Goal: Information Seeking & Learning: Learn about a topic

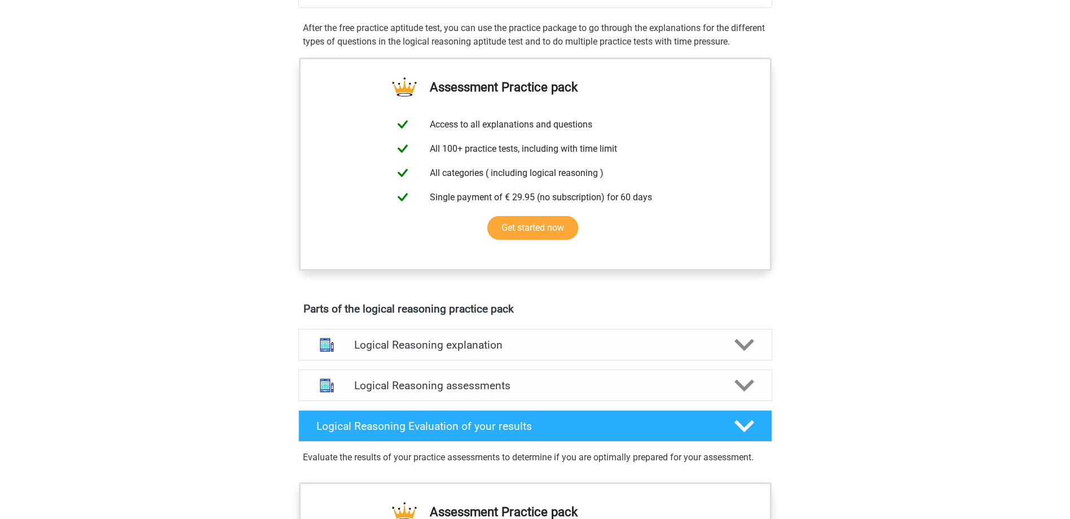
scroll to position [395, 0]
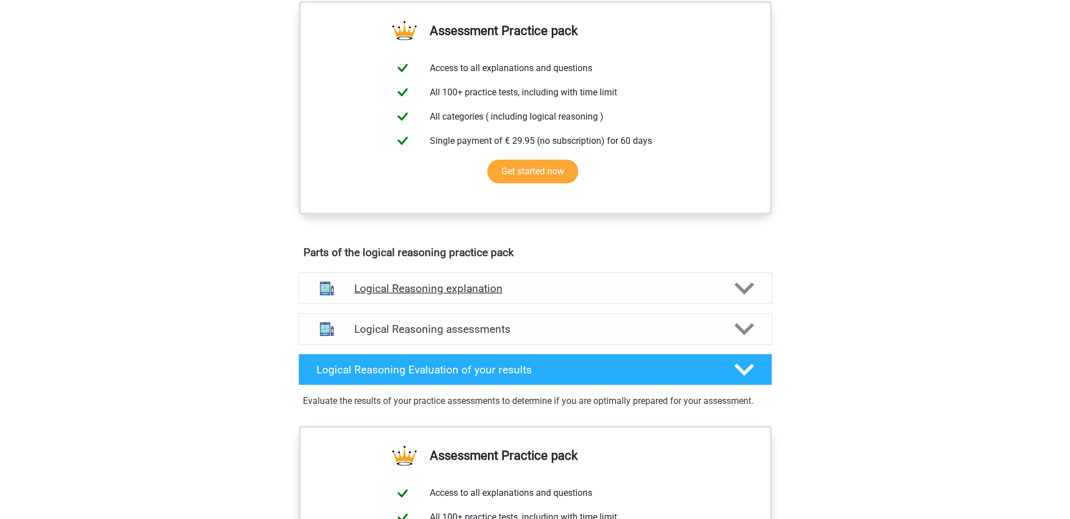
click at [735, 298] on icon at bounding box center [744, 289] width 20 height 20
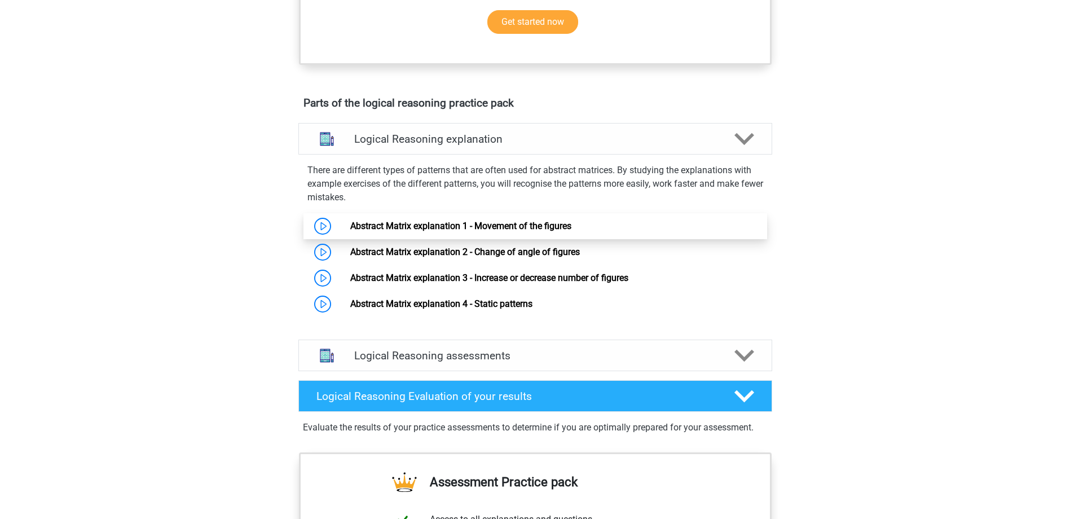
scroll to position [564, 0]
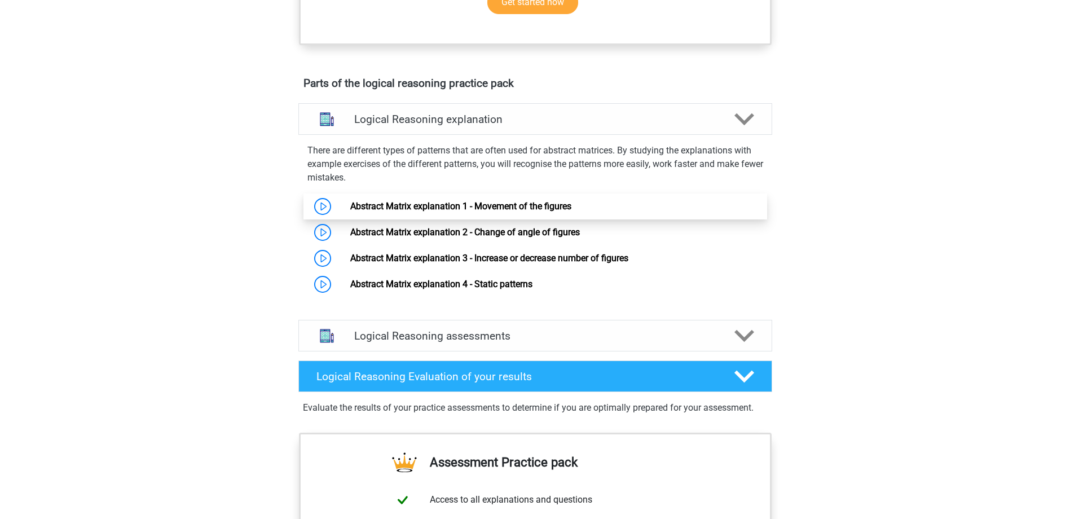
click at [350, 212] on link "Abstract Matrix explanation 1 - Movement of the figures" at bounding box center [460, 206] width 221 height 11
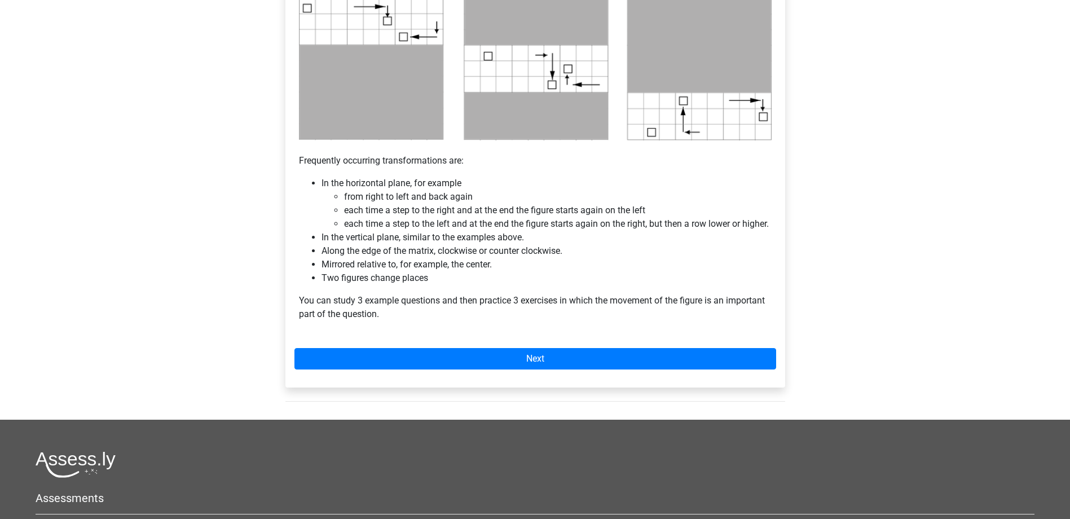
scroll to position [733, 0]
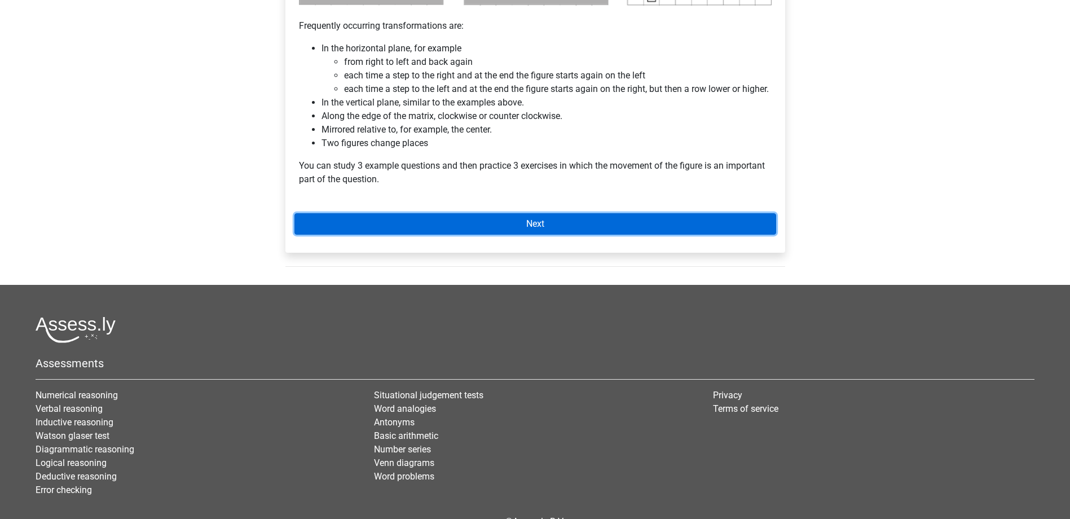
click at [506, 229] on link "Next" at bounding box center [535, 223] width 482 height 21
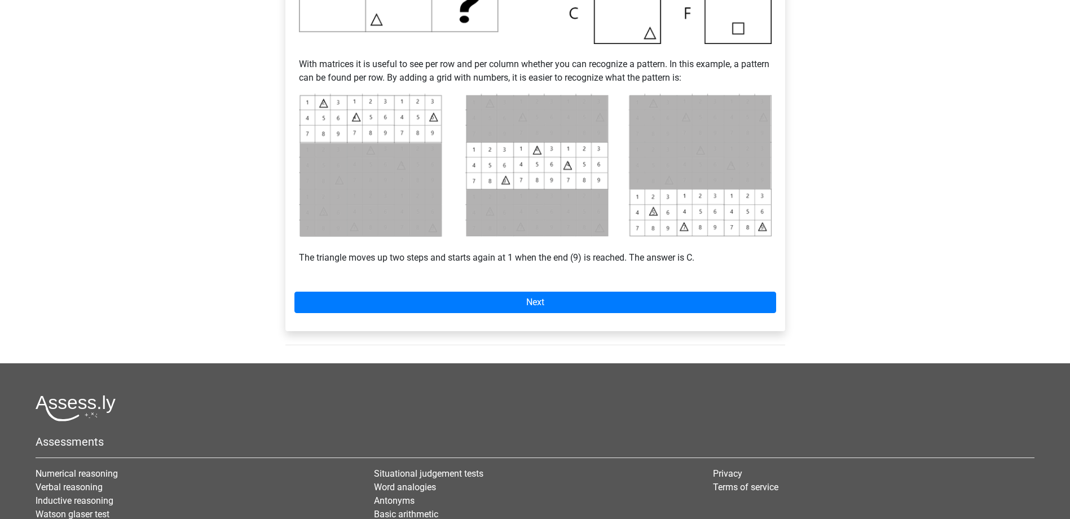
scroll to position [451, 0]
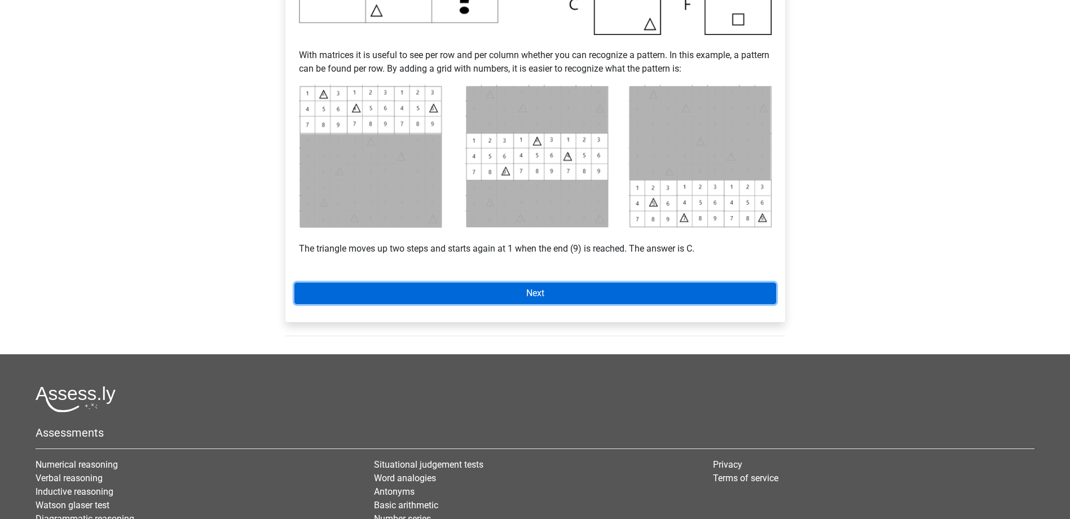
click at [544, 296] on link "Next" at bounding box center [535, 293] width 482 height 21
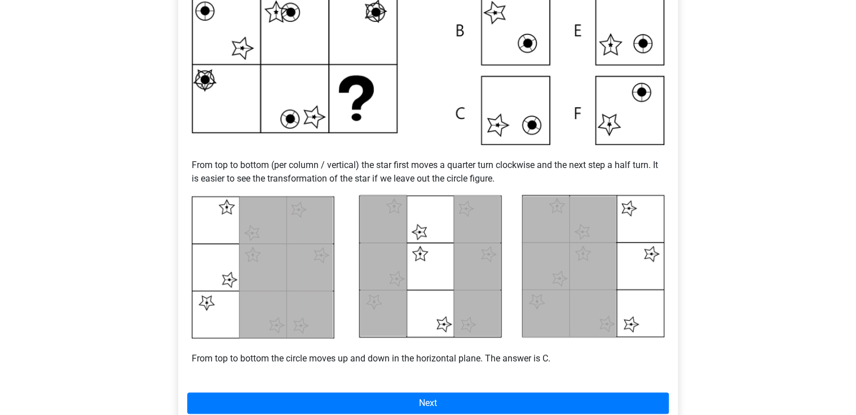
scroll to position [417, 0]
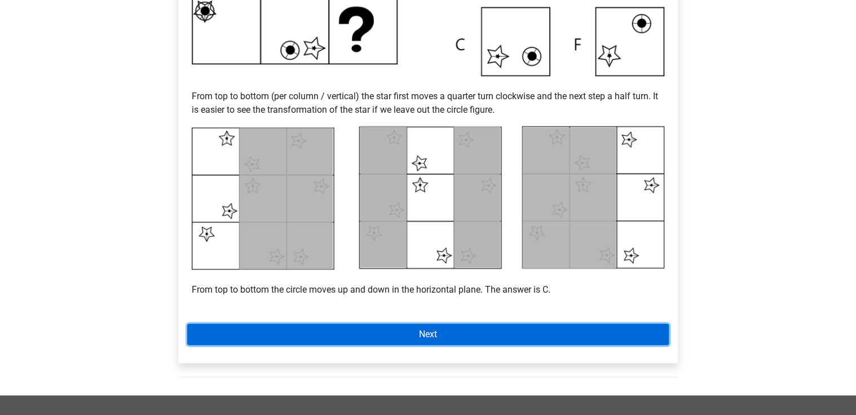
click at [456, 336] on link "Next" at bounding box center [428, 334] width 482 height 21
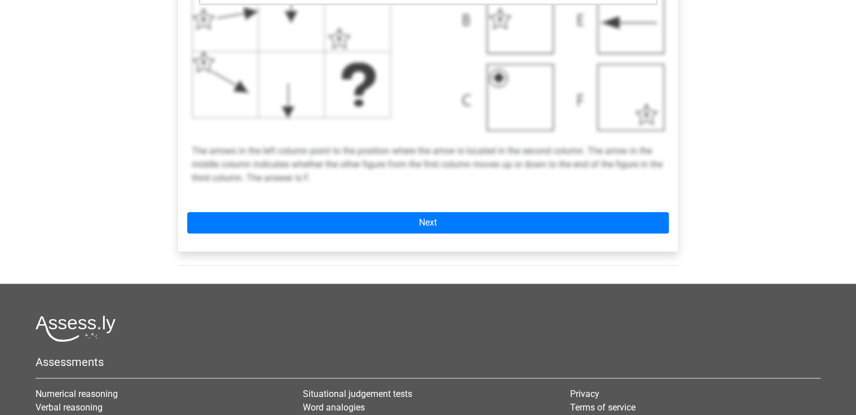
scroll to position [451, 0]
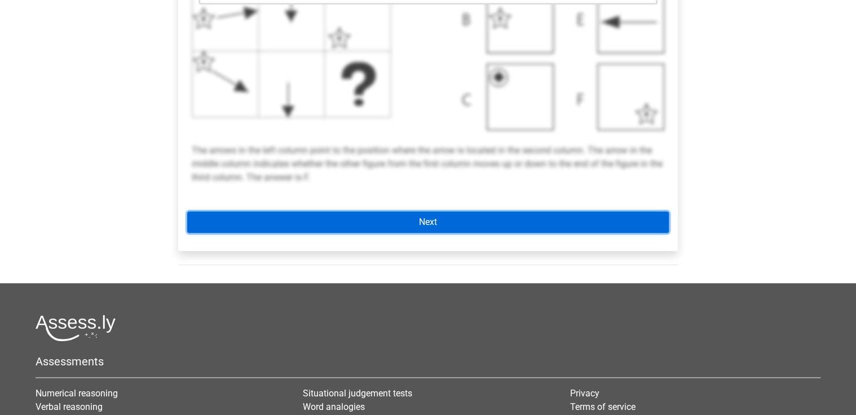
click at [441, 227] on link "Next" at bounding box center [428, 222] width 482 height 21
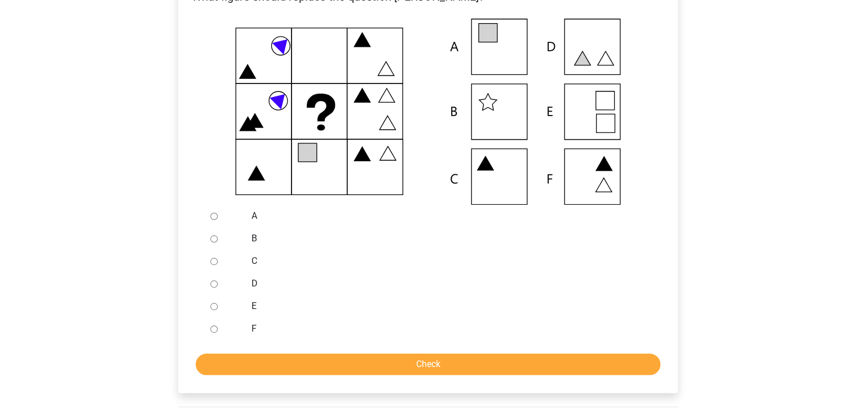
scroll to position [180, 0]
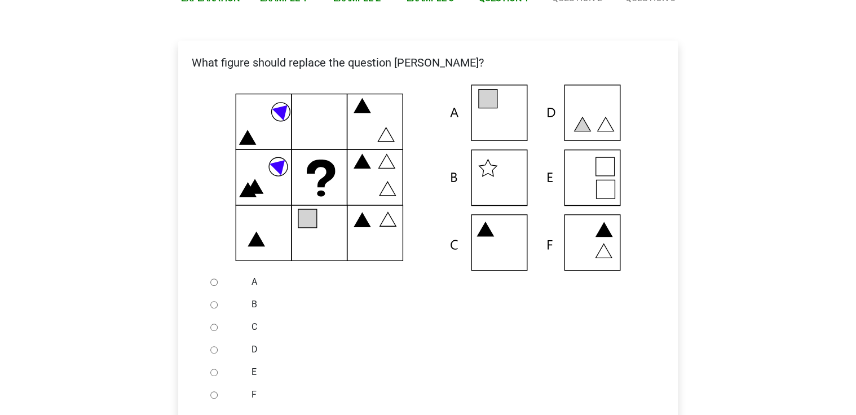
click at [602, 182] on icon at bounding box center [605, 189] width 19 height 19
click at [216, 373] on input "E" at bounding box center [213, 372] width 7 height 7
radio input "true"
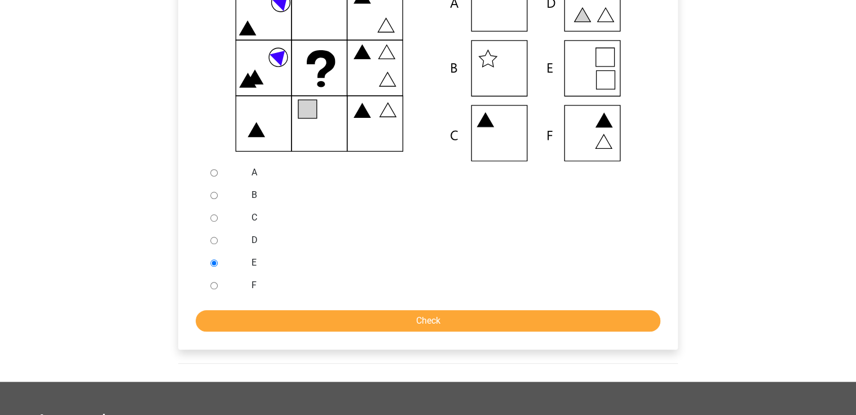
scroll to position [316, 0]
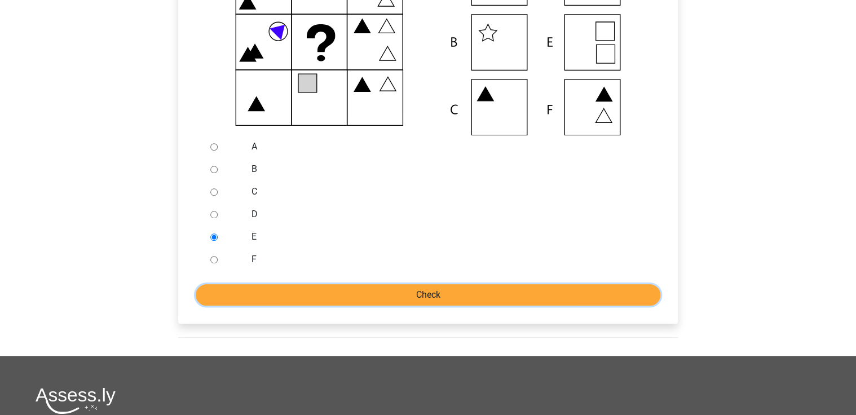
click at [357, 293] on input "Check" at bounding box center [428, 294] width 465 height 21
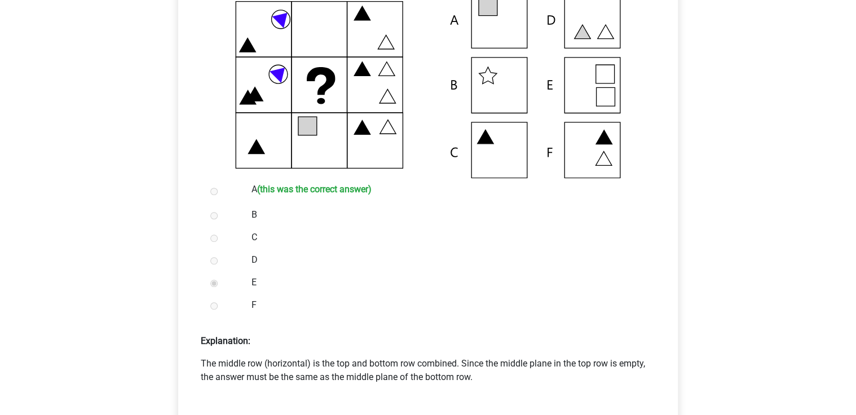
scroll to position [361, 0]
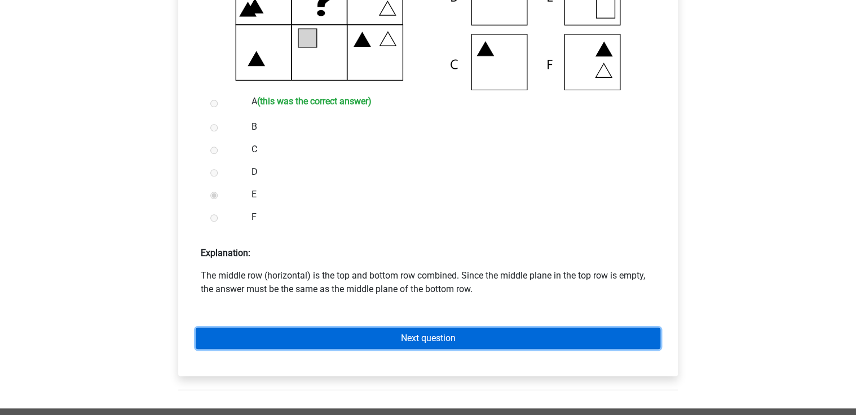
click at [417, 339] on link "Next question" at bounding box center [428, 338] width 465 height 21
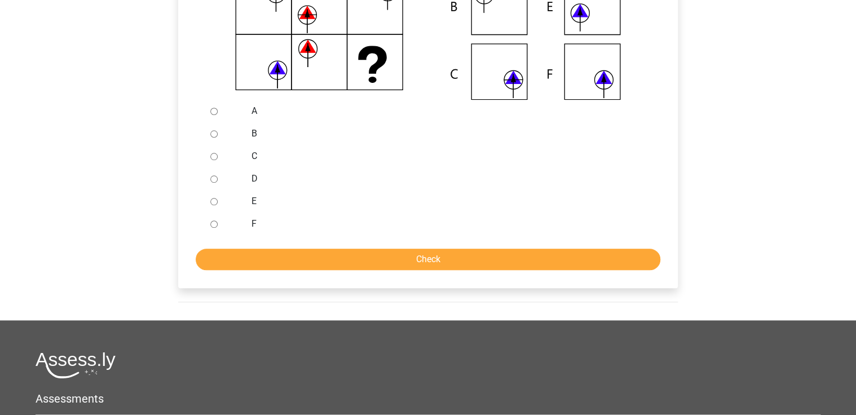
scroll to position [406, 0]
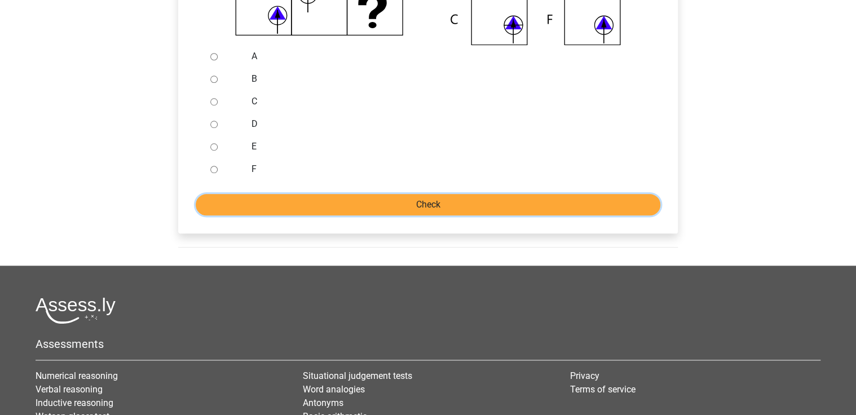
click at [408, 201] on input "Check" at bounding box center [428, 204] width 465 height 21
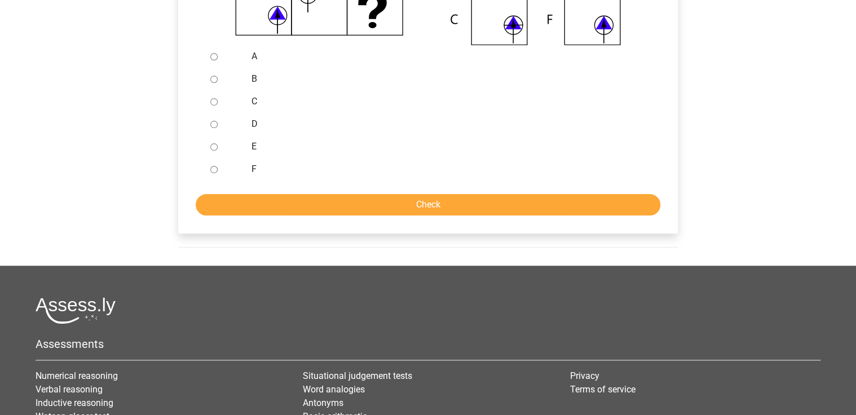
click at [361, 99] on label "C" at bounding box center [447, 102] width 390 height 14
click at [218, 99] on input "C" at bounding box center [213, 101] width 7 height 7
radio input "true"
click at [213, 56] on input "A" at bounding box center [213, 56] width 7 height 7
radio input "true"
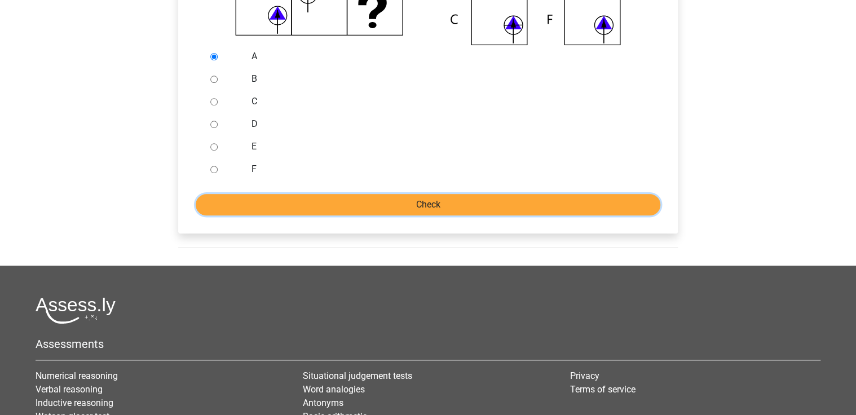
click at [416, 205] on input "Check" at bounding box center [428, 204] width 465 height 21
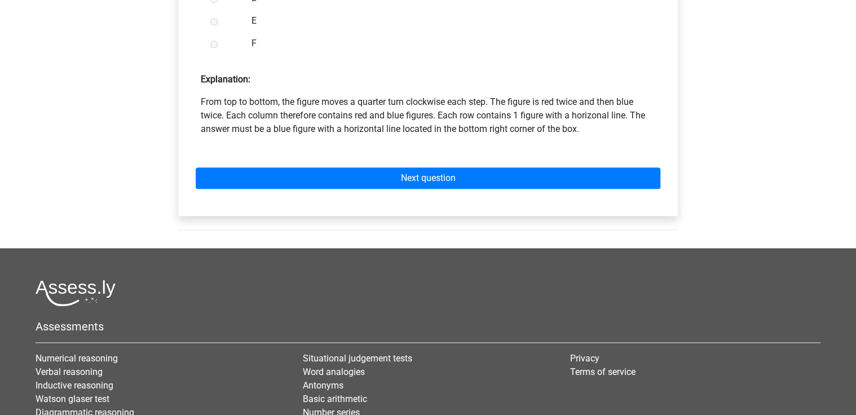
scroll to position [541, 0]
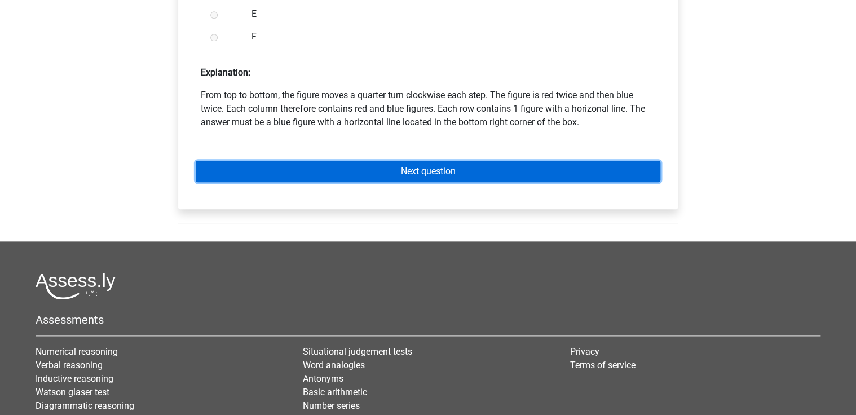
click at [425, 171] on link "Next question" at bounding box center [428, 171] width 465 height 21
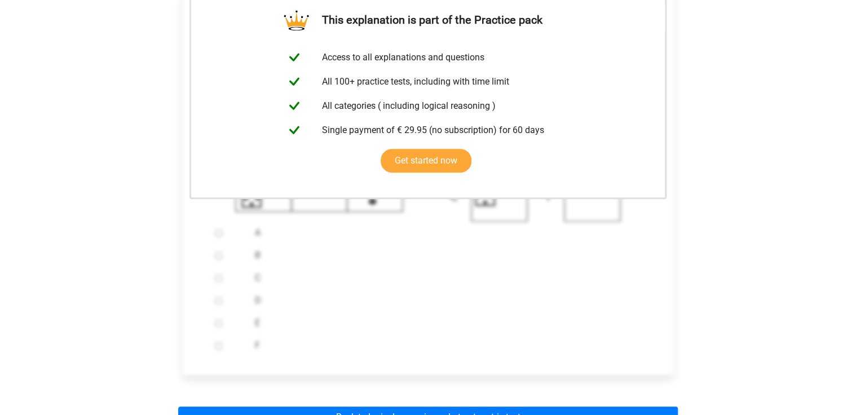
scroll to position [406, 0]
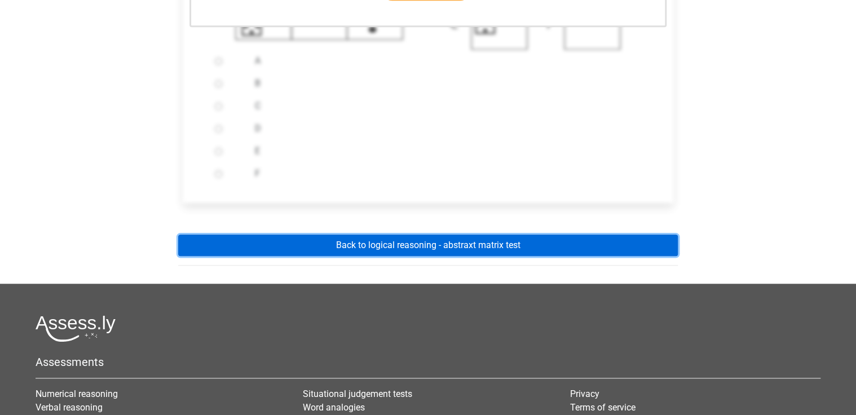
click at [435, 248] on link "Back to logical reasoning - abstraxt matrix test" at bounding box center [428, 245] width 500 height 21
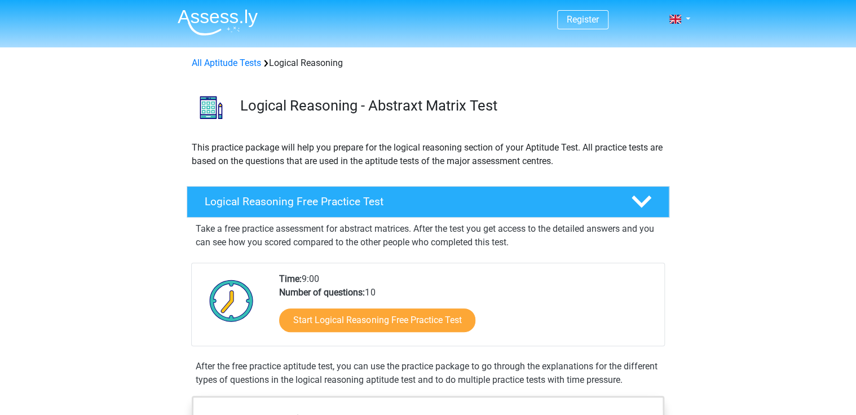
click at [430, 225] on p "Take a free practice assessment for abstract matrices. After the test you get a…" at bounding box center [428, 235] width 465 height 27
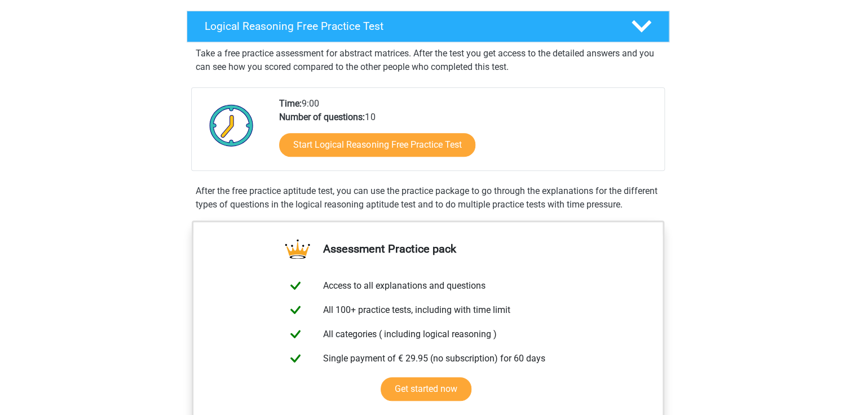
scroll to position [180, 0]
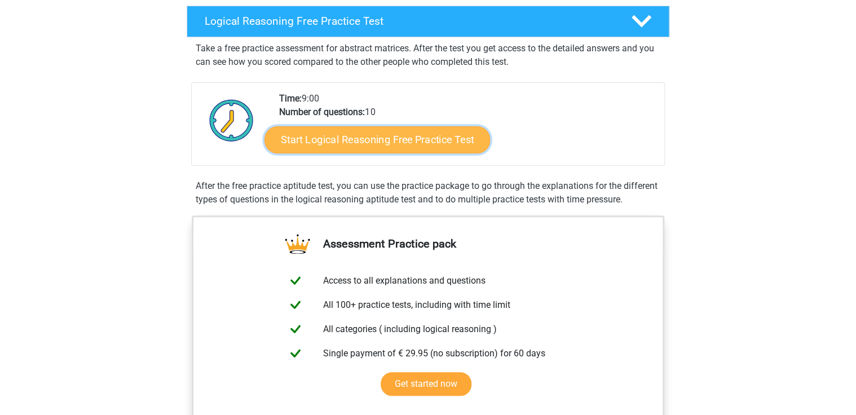
click at [375, 145] on link "Start Logical Reasoning Free Practice Test" at bounding box center [378, 139] width 226 height 27
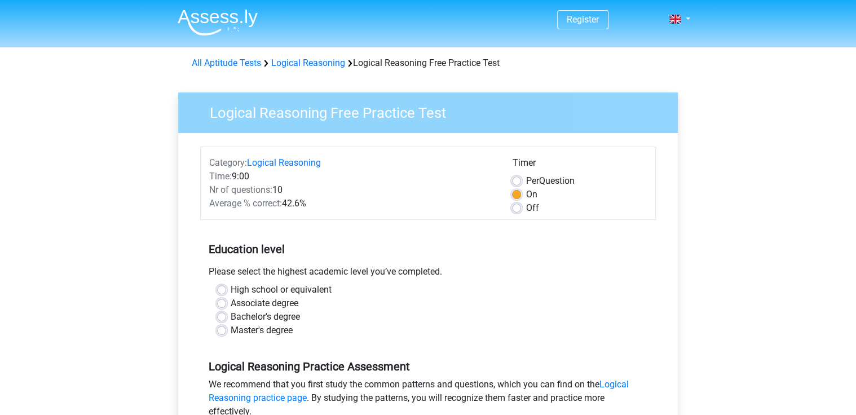
click at [526, 181] on label "Per Question" at bounding box center [550, 181] width 49 height 14
click at [514, 181] on input "Per Question" at bounding box center [516, 179] width 9 height 11
radio input "true"
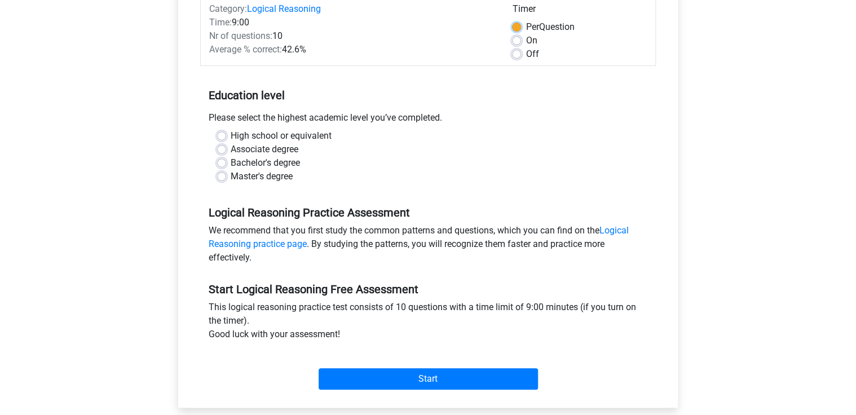
scroll to position [180, 0]
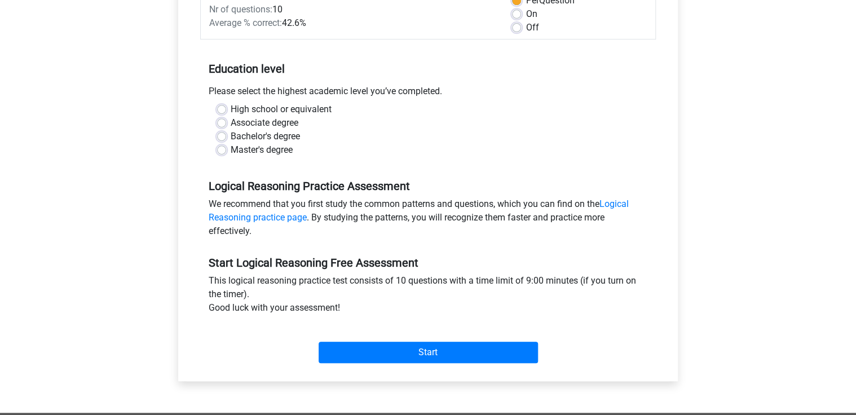
click at [231, 137] on label "Bachelor's degree" at bounding box center [265, 137] width 69 height 14
click at [225, 137] on input "Bachelor's degree" at bounding box center [221, 135] width 9 height 11
radio input "true"
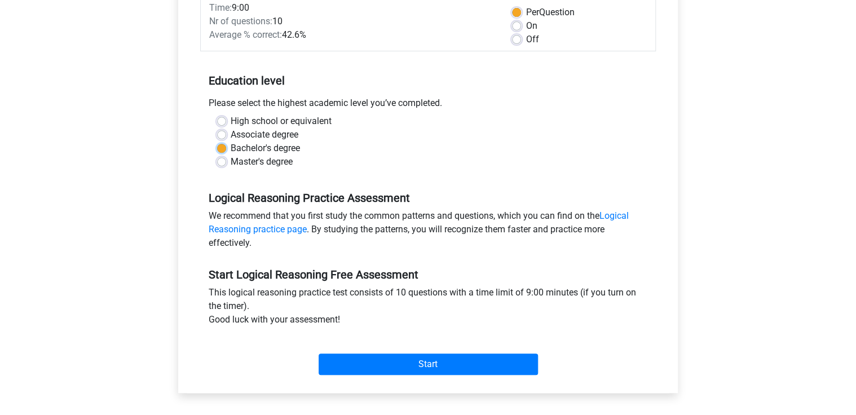
scroll to position [226, 0]
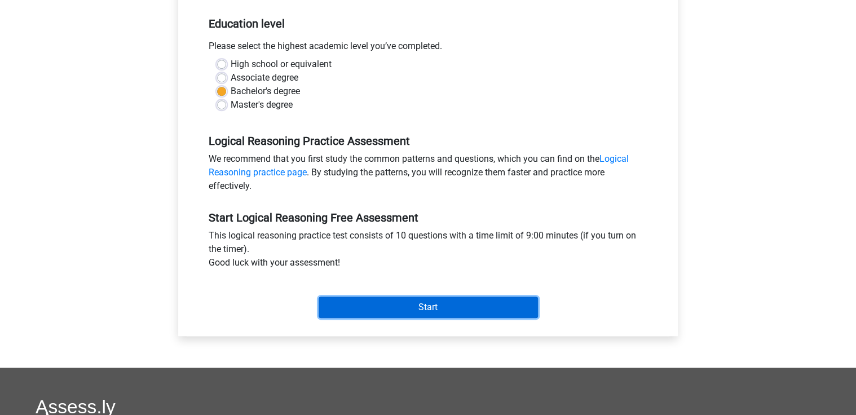
click at [450, 306] on input "Start" at bounding box center [428, 307] width 219 height 21
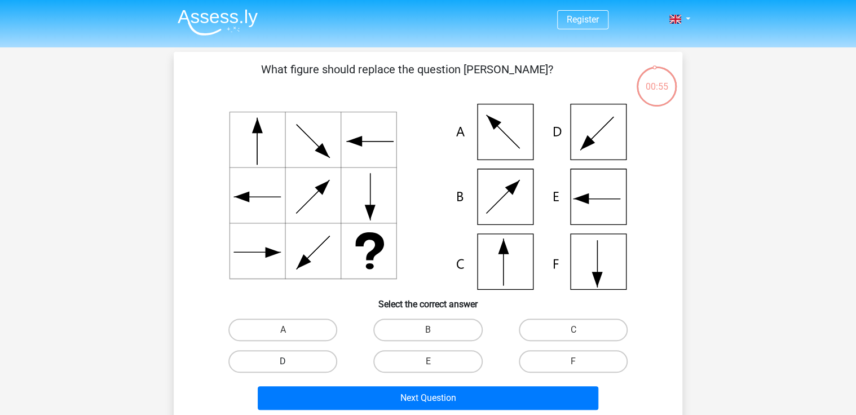
click at [314, 358] on label "D" at bounding box center [282, 361] width 109 height 23
click at [290, 362] on input "D" at bounding box center [286, 365] width 7 height 7
radio input "true"
click at [576, 331] on input "C" at bounding box center [576, 333] width 7 height 7
radio input "true"
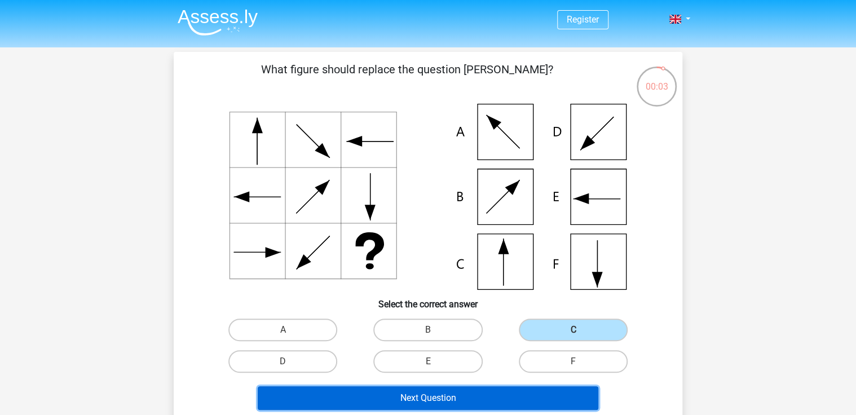
click at [430, 399] on button "Next Question" at bounding box center [428, 398] width 341 height 24
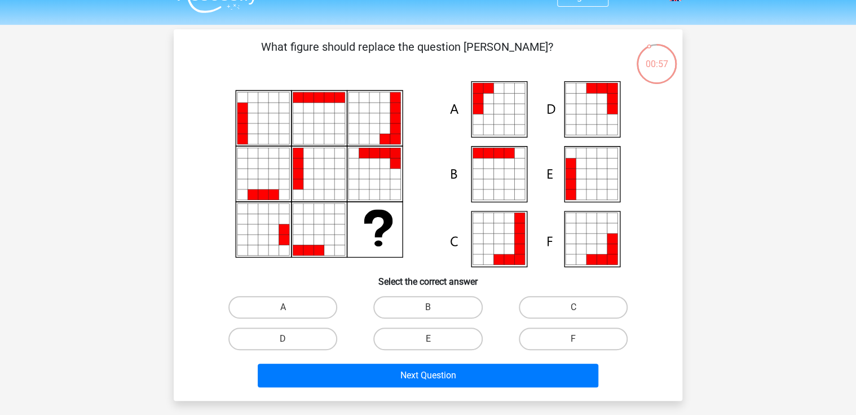
scroll to position [7, 0]
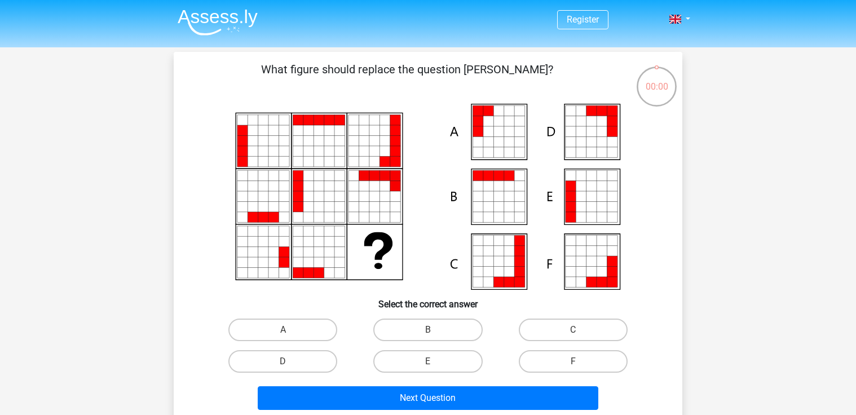
scroll to position [7, 0]
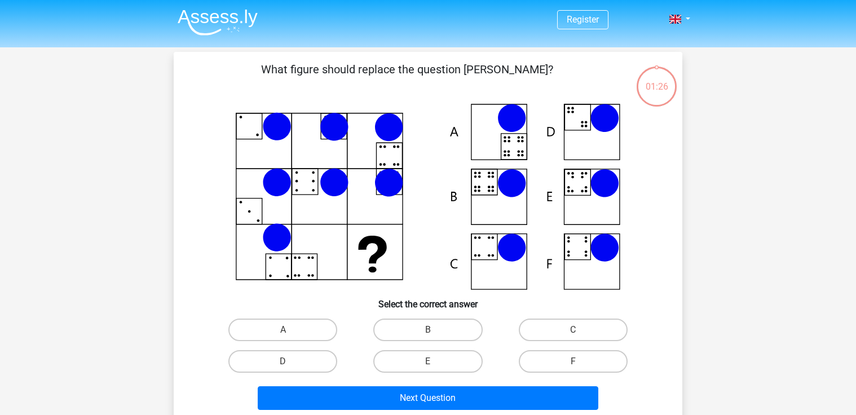
click at [290, 319] on label "A" at bounding box center [282, 330] width 109 height 23
click at [290, 330] on input "A" at bounding box center [286, 333] width 7 height 7
radio input "true"
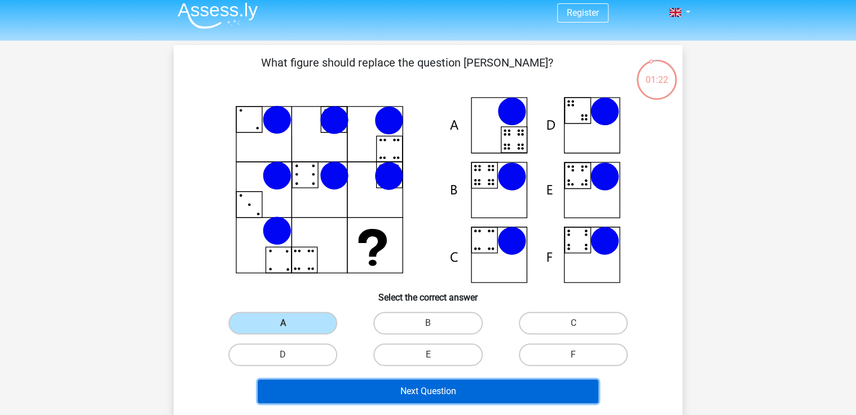
click at [418, 390] on button "Next Question" at bounding box center [428, 392] width 341 height 24
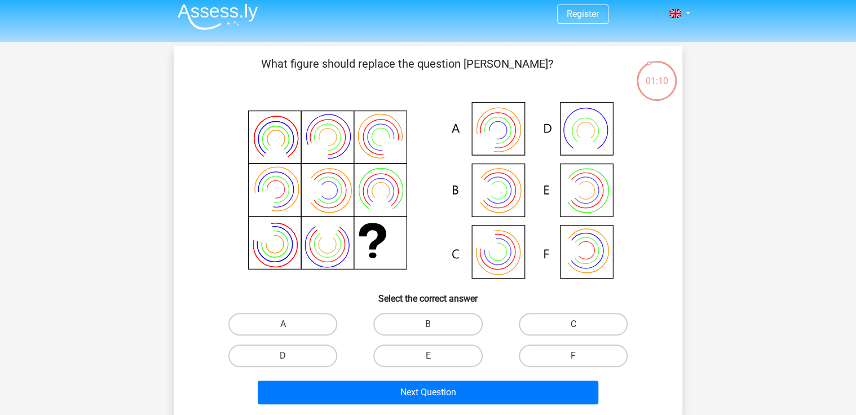
scroll to position [0, 0]
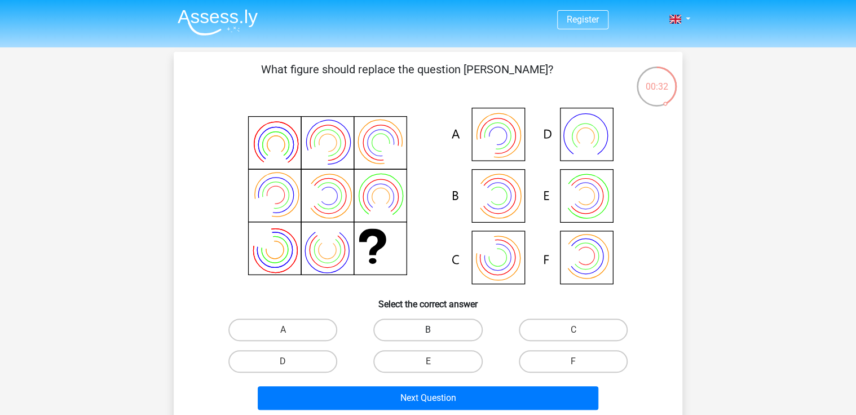
click at [446, 330] on label "B" at bounding box center [427, 330] width 109 height 23
click at [435, 330] on input "B" at bounding box center [431, 333] width 7 height 7
radio input "true"
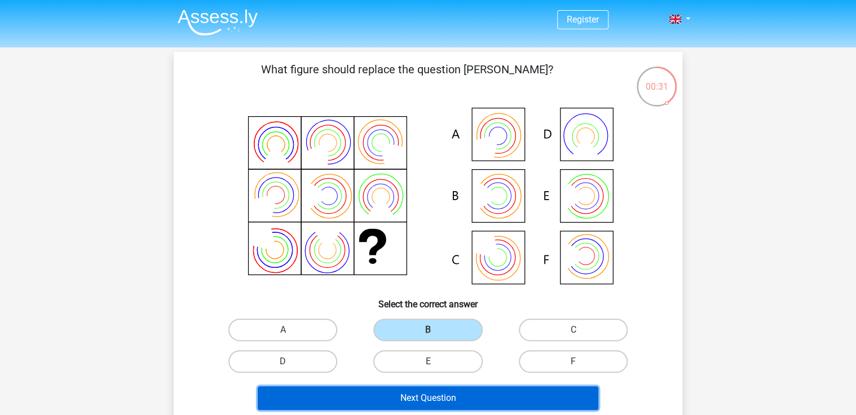
click at [447, 398] on button "Next Question" at bounding box center [428, 398] width 341 height 24
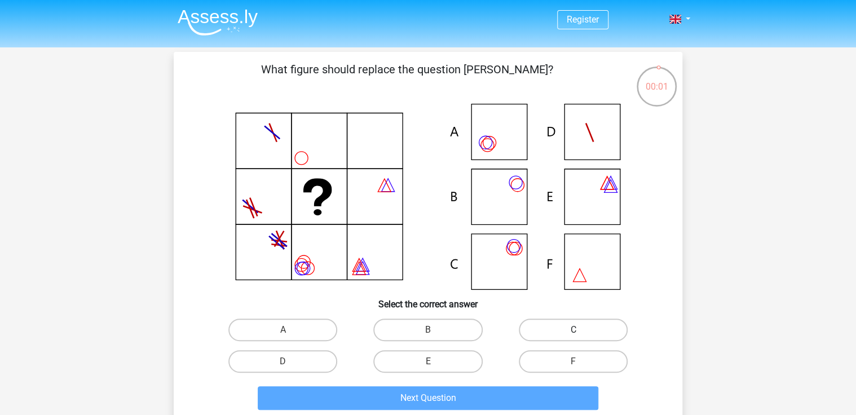
click at [592, 332] on label "C" at bounding box center [573, 330] width 109 height 23
click at [580, 332] on input "C" at bounding box center [576, 333] width 7 height 7
radio input "true"
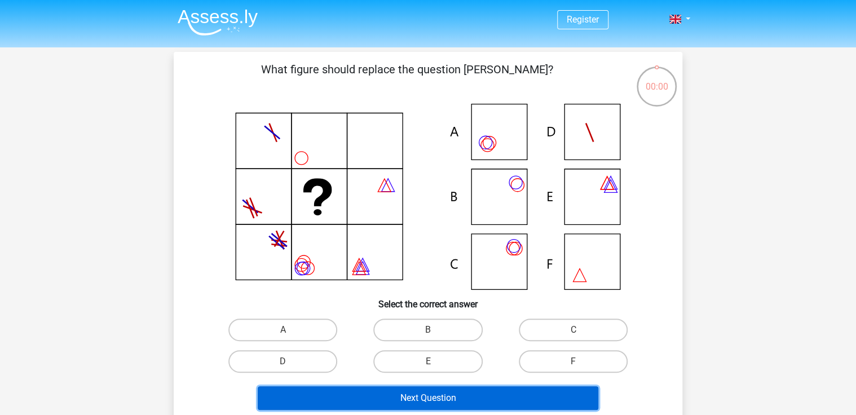
click at [422, 397] on button "Next Question" at bounding box center [428, 398] width 341 height 24
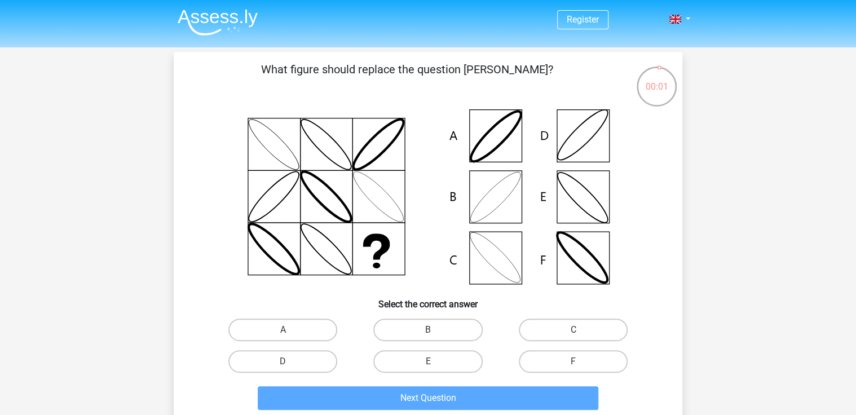
click at [433, 331] on input "B" at bounding box center [431, 333] width 7 height 7
radio input "true"
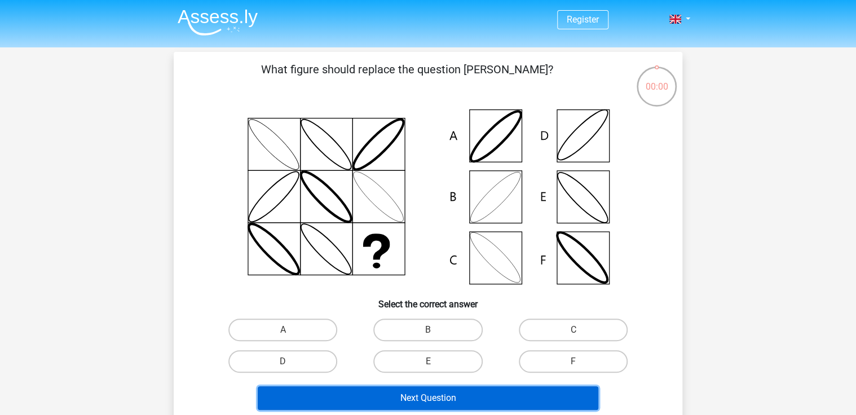
click at [447, 399] on button "Next Question" at bounding box center [428, 398] width 341 height 24
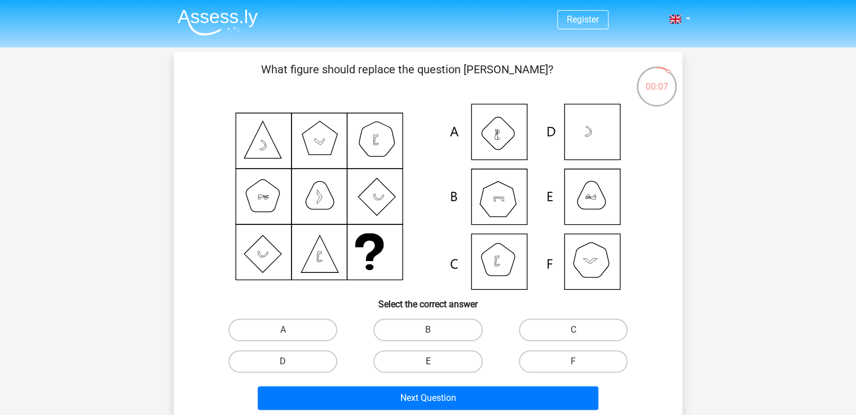
click at [452, 359] on label "E" at bounding box center [427, 361] width 109 height 23
click at [435, 362] on input "E" at bounding box center [431, 365] width 7 height 7
radio input "true"
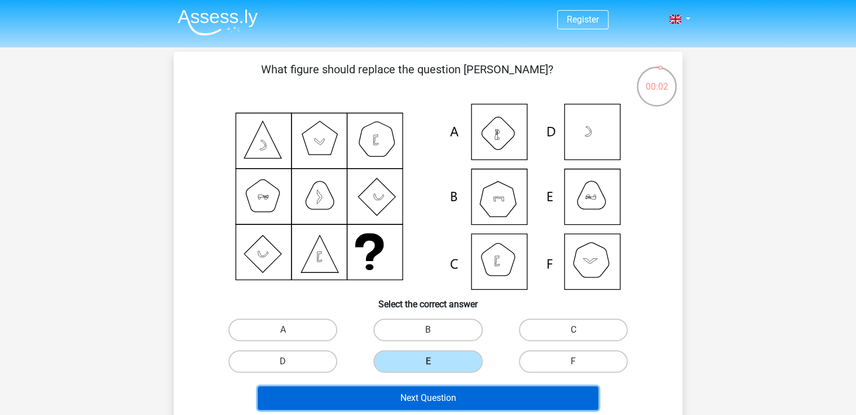
click at [449, 393] on button "Next Question" at bounding box center [428, 398] width 341 height 24
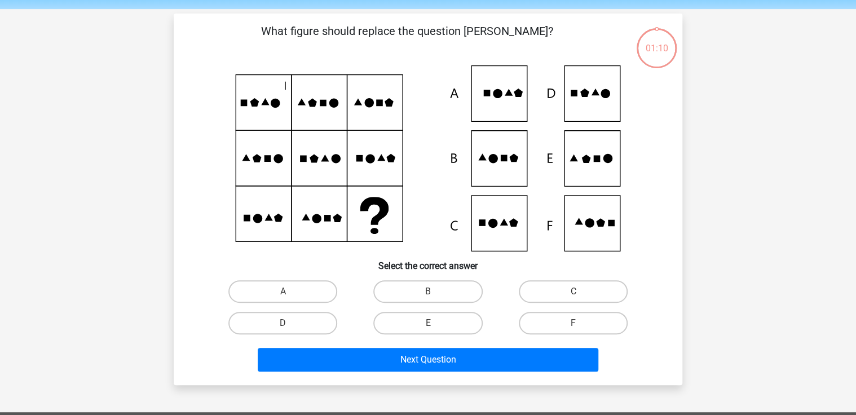
scroll to position [52, 0]
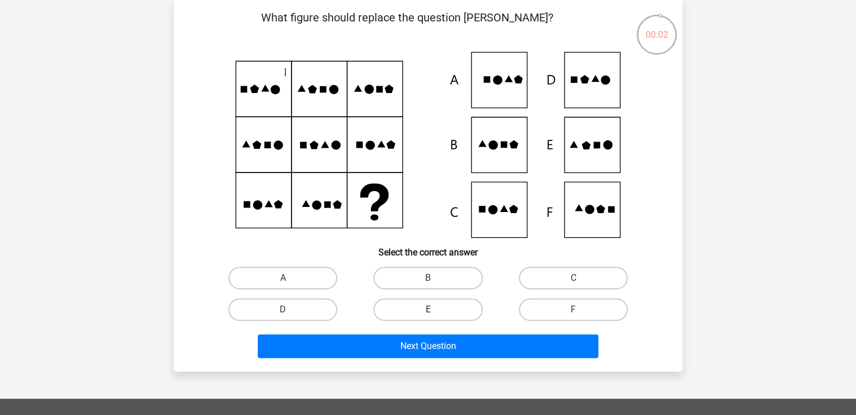
click at [448, 309] on label "E" at bounding box center [427, 309] width 109 height 23
click at [435, 310] on input "E" at bounding box center [431, 313] width 7 height 7
radio input "true"
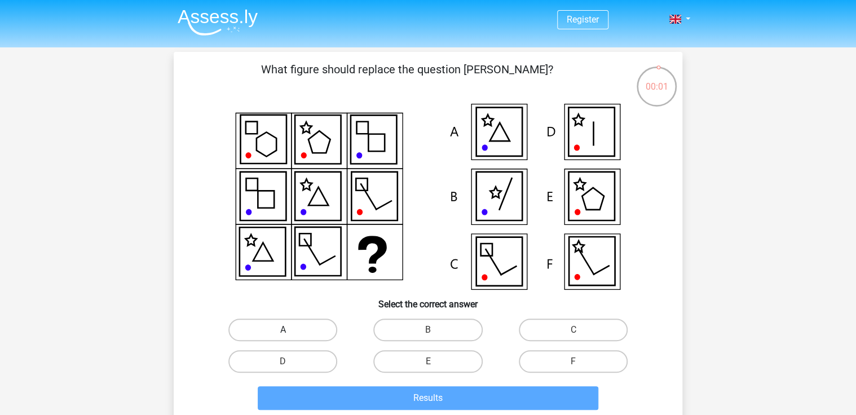
click at [318, 329] on label "A" at bounding box center [282, 330] width 109 height 23
click at [290, 330] on input "A" at bounding box center [286, 333] width 7 height 7
radio input "true"
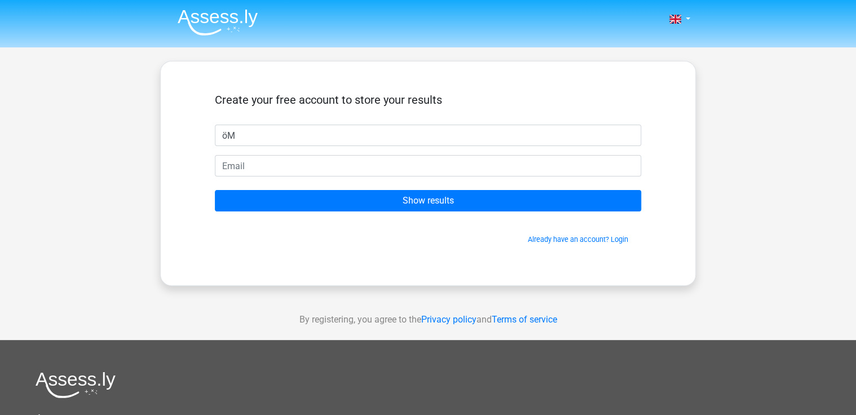
type input "ö"
type input "[PERSON_NAME]"
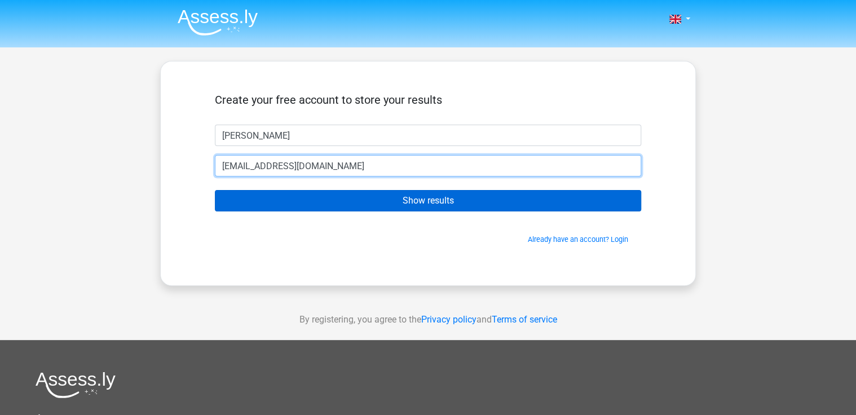
type input "[EMAIL_ADDRESS][DOMAIN_NAME]"
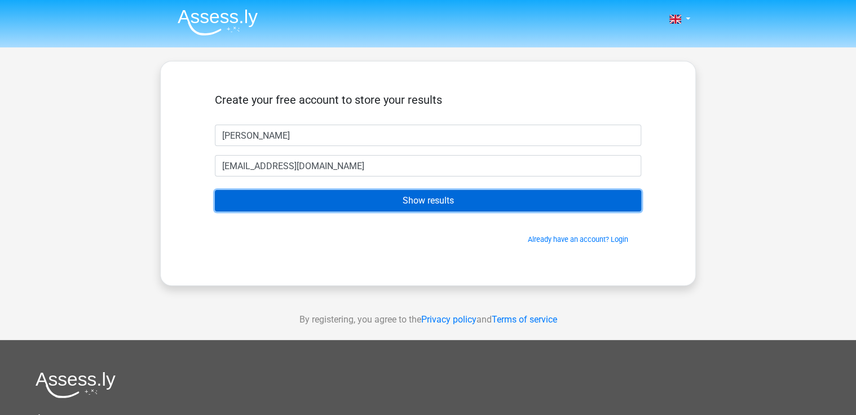
click at [411, 198] on input "Show results" at bounding box center [428, 200] width 426 height 21
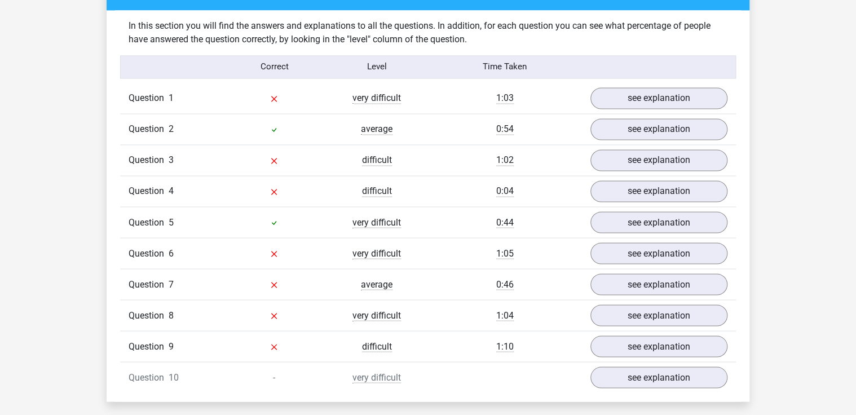
scroll to position [767, 0]
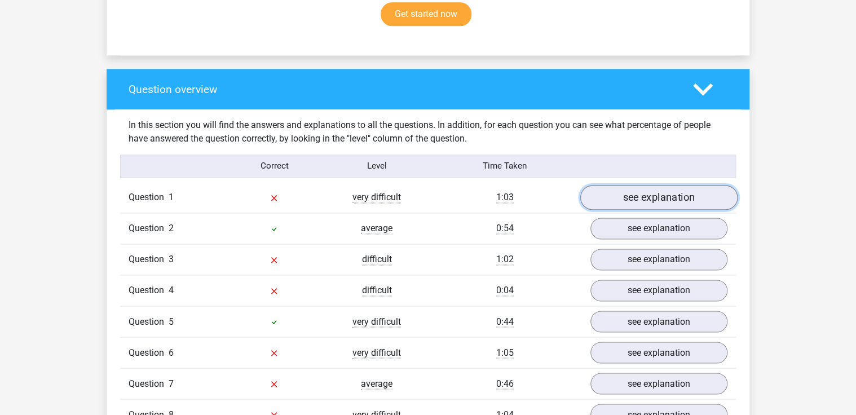
click at [671, 202] on link "see explanation" at bounding box center [658, 197] width 157 height 25
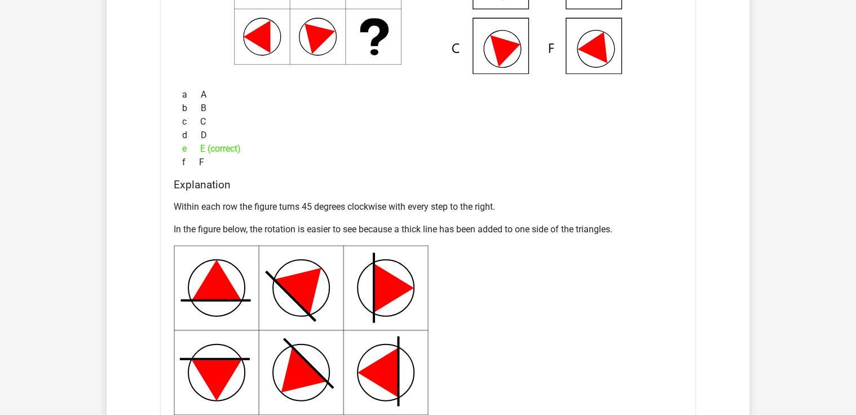
scroll to position [812, 0]
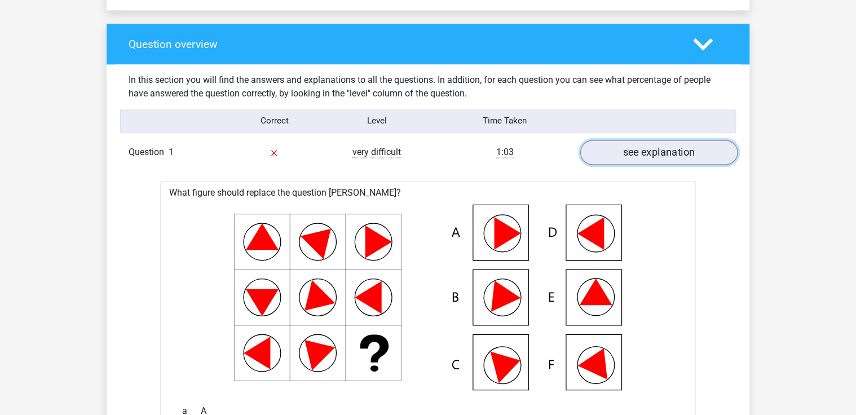
click at [643, 144] on link "see explanation" at bounding box center [658, 152] width 157 height 25
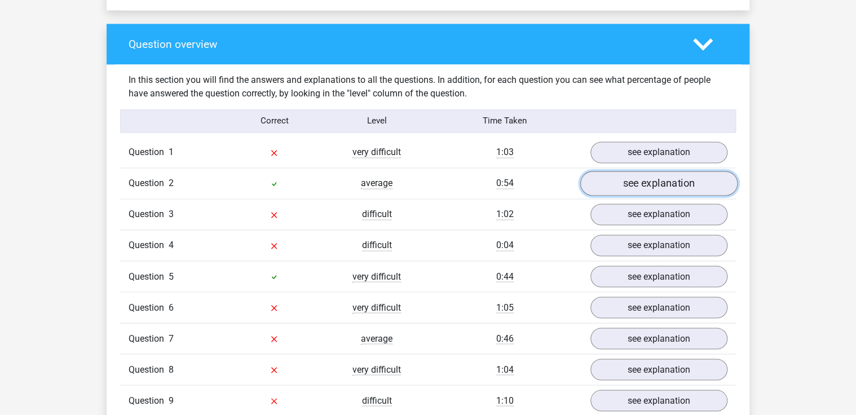
click at [668, 180] on link "see explanation" at bounding box center [658, 183] width 157 height 25
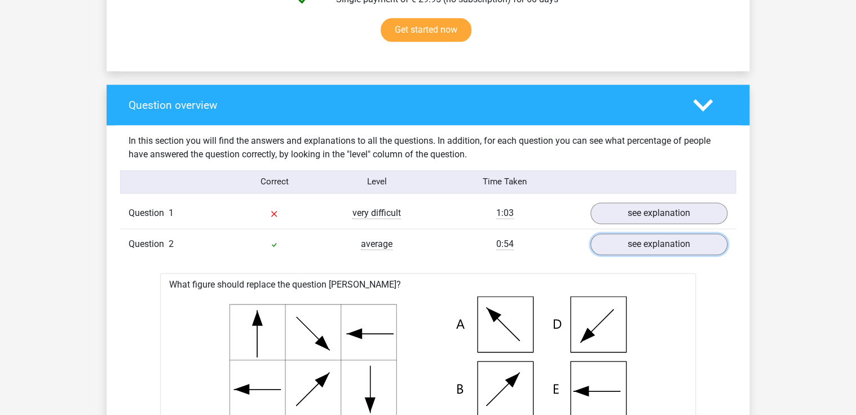
scroll to position [767, 0]
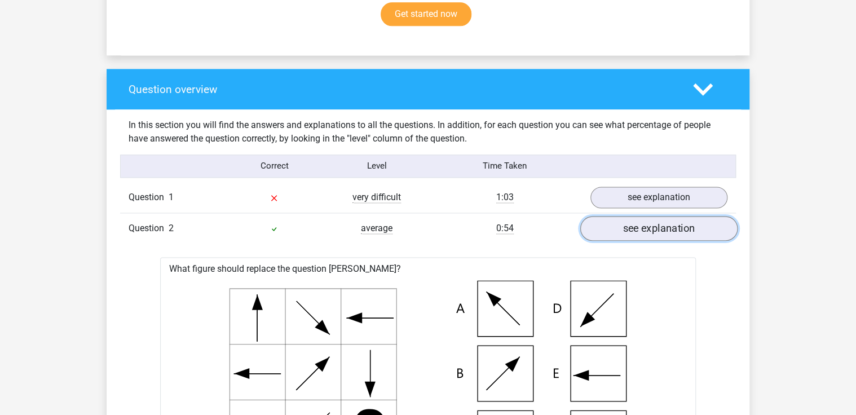
click at [627, 223] on link "see explanation" at bounding box center [658, 228] width 157 height 25
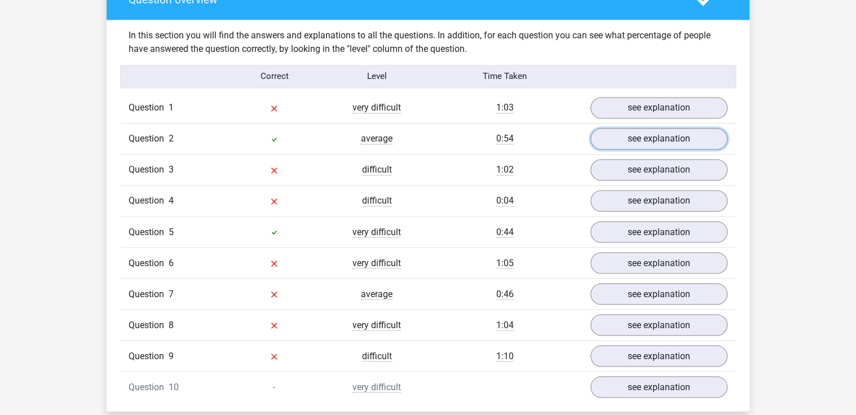
scroll to position [857, 0]
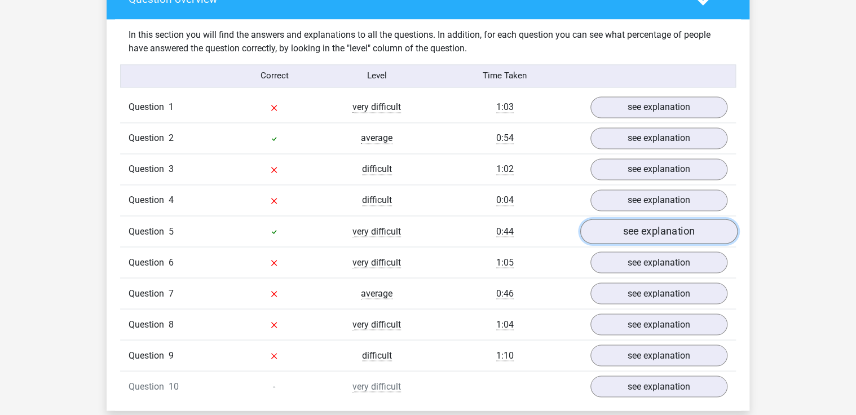
click at [658, 233] on link "see explanation" at bounding box center [658, 231] width 157 height 25
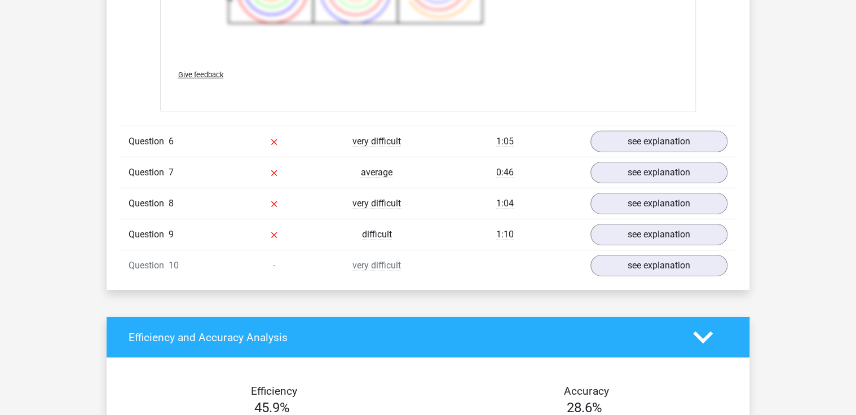
scroll to position [1715, 0]
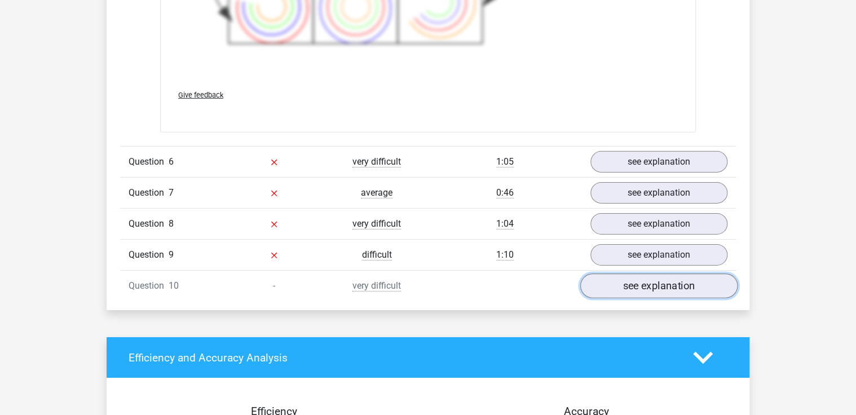
click at [682, 280] on link "see explanation" at bounding box center [658, 286] width 157 height 25
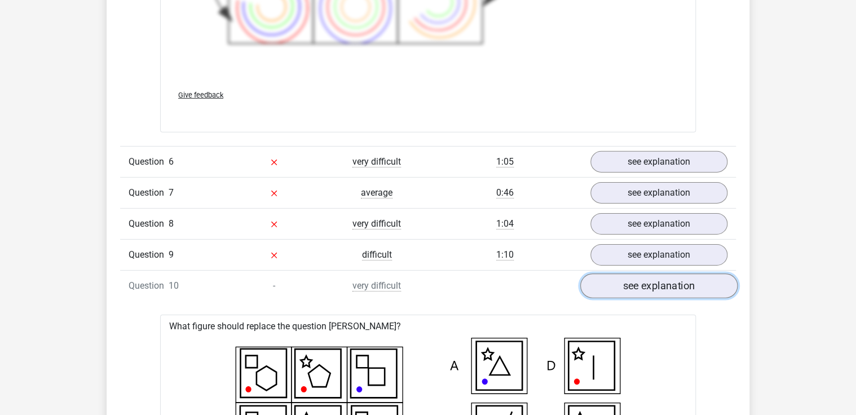
click at [663, 277] on link "see explanation" at bounding box center [658, 286] width 157 height 25
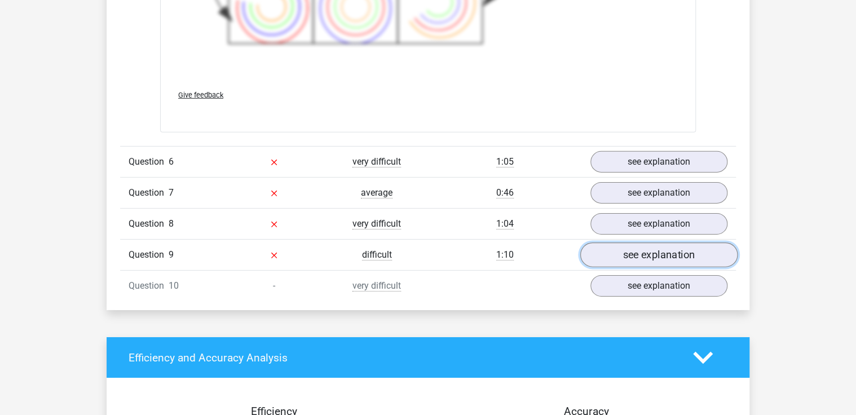
click at [664, 257] on link "see explanation" at bounding box center [658, 255] width 157 height 25
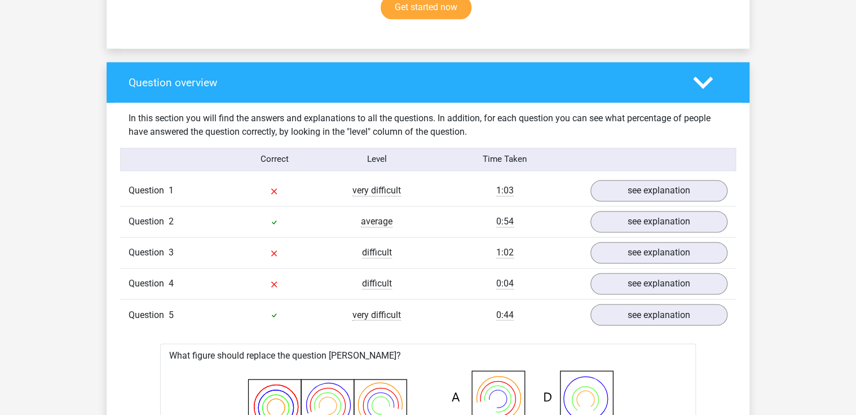
scroll to position [767, 0]
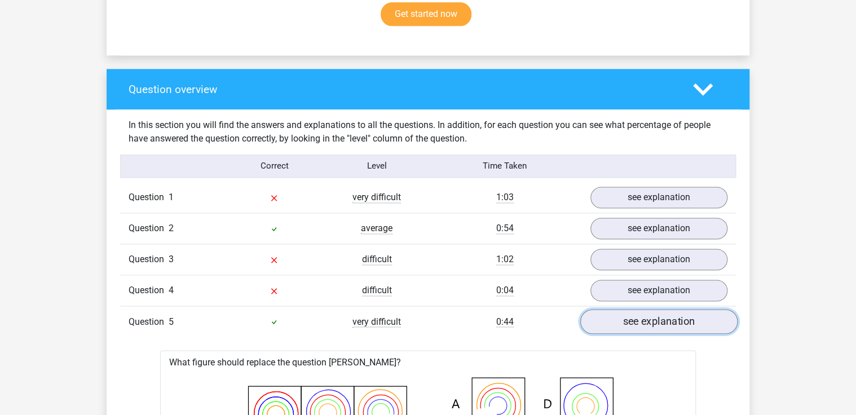
click at [666, 328] on link "see explanation" at bounding box center [658, 321] width 157 height 25
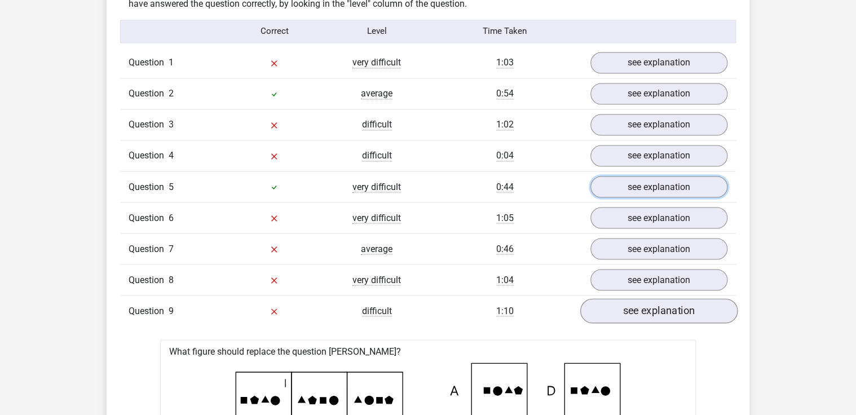
scroll to position [902, 0]
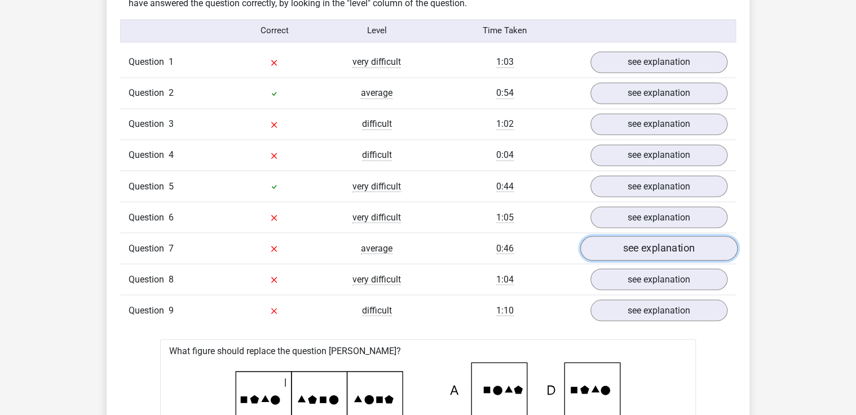
click at [655, 244] on link "see explanation" at bounding box center [658, 248] width 157 height 25
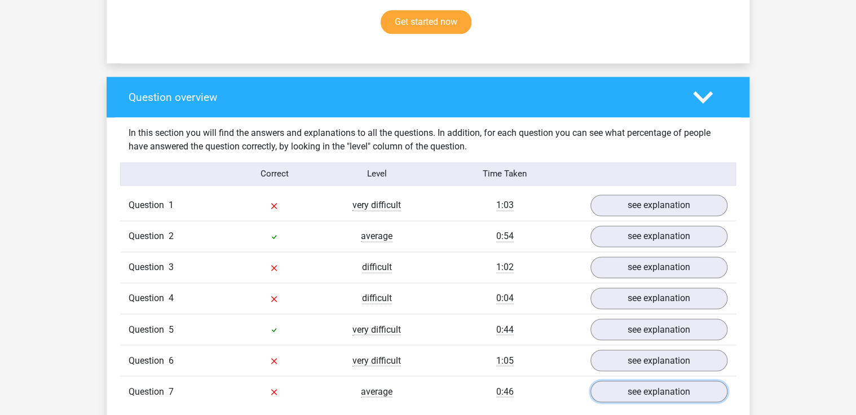
scroll to position [722, 0]
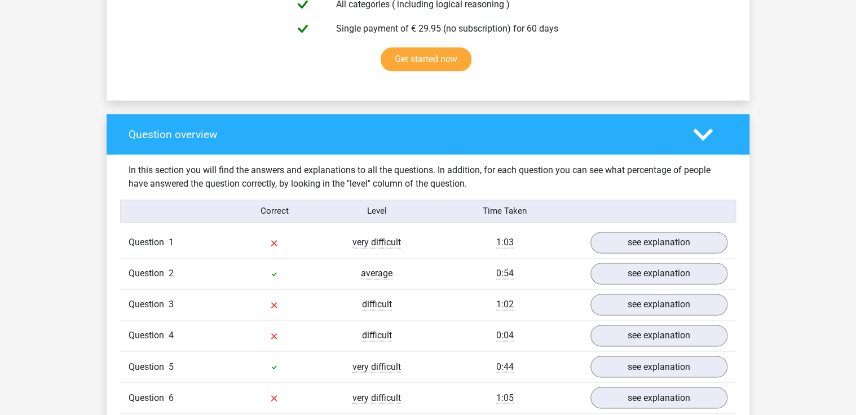
click at [694, 140] on icon at bounding box center [703, 135] width 20 height 20
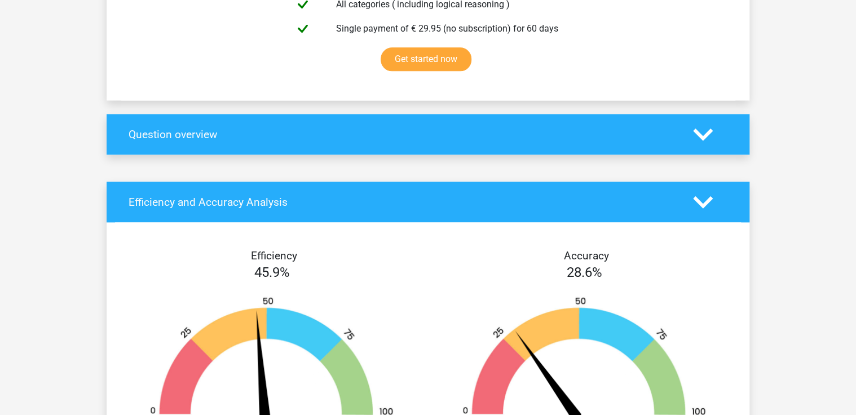
click at [694, 140] on icon at bounding box center [703, 135] width 20 height 20
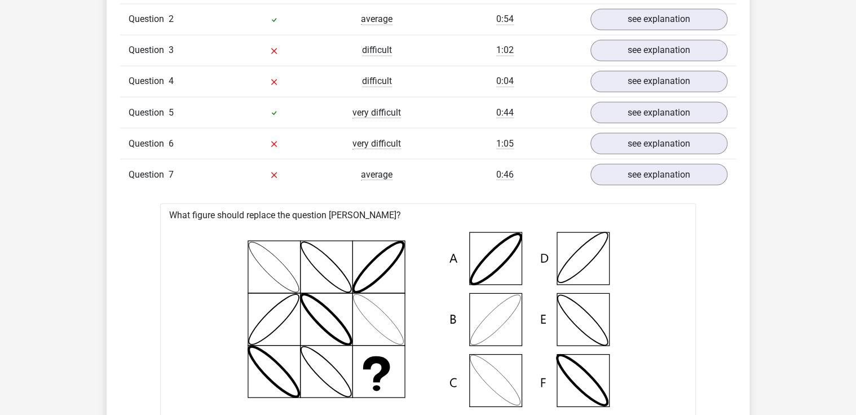
scroll to position [1083, 0]
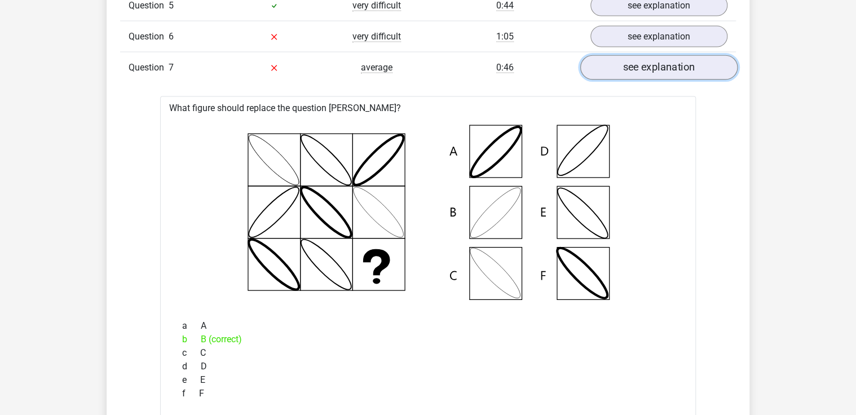
click at [679, 56] on link "see explanation" at bounding box center [658, 67] width 157 height 25
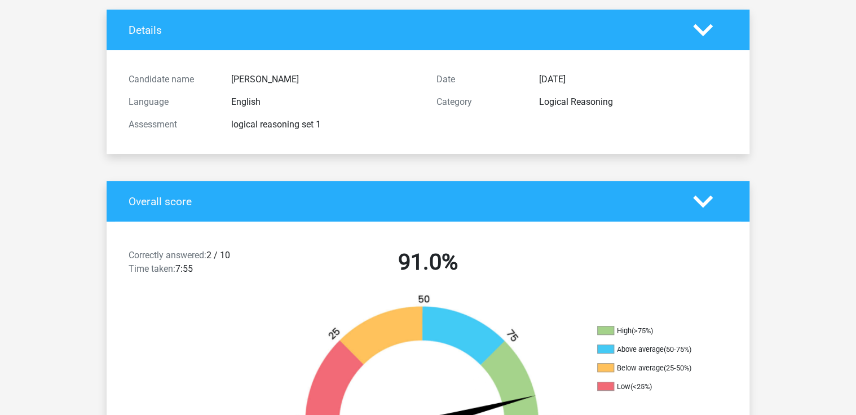
scroll to position [0, 0]
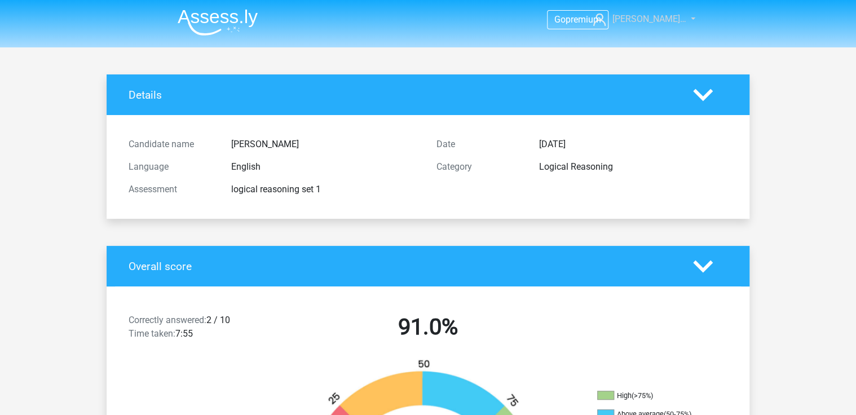
click at [670, 16] on span "[PERSON_NAME]…" at bounding box center [650, 19] width 74 height 11
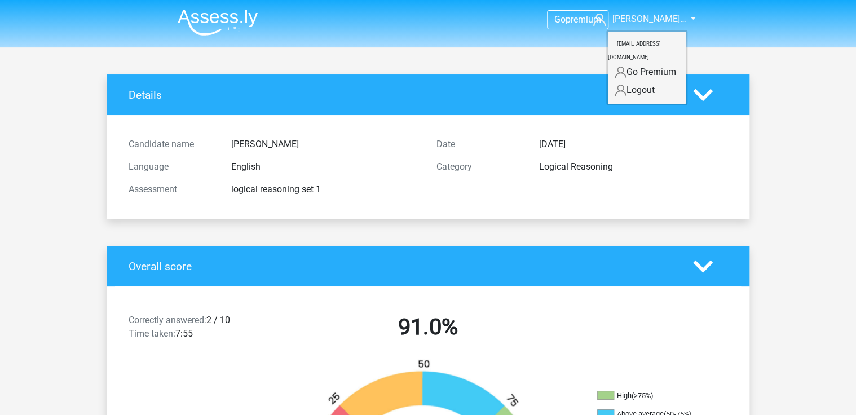
click at [235, 34] on img at bounding box center [218, 22] width 80 height 27
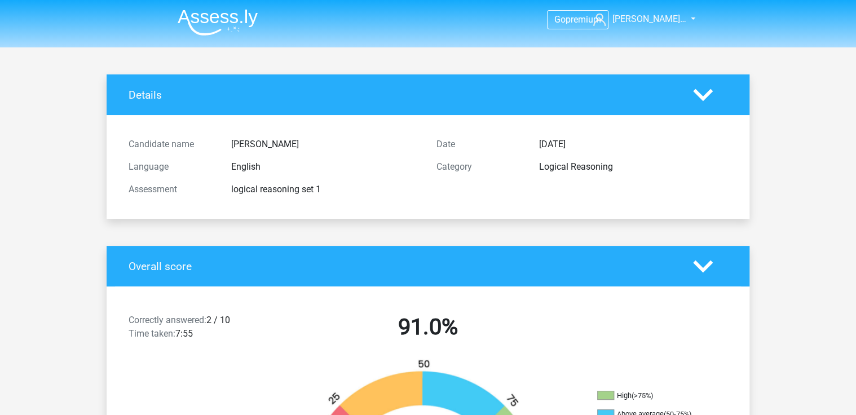
click at [210, 15] on img at bounding box center [218, 22] width 80 height 27
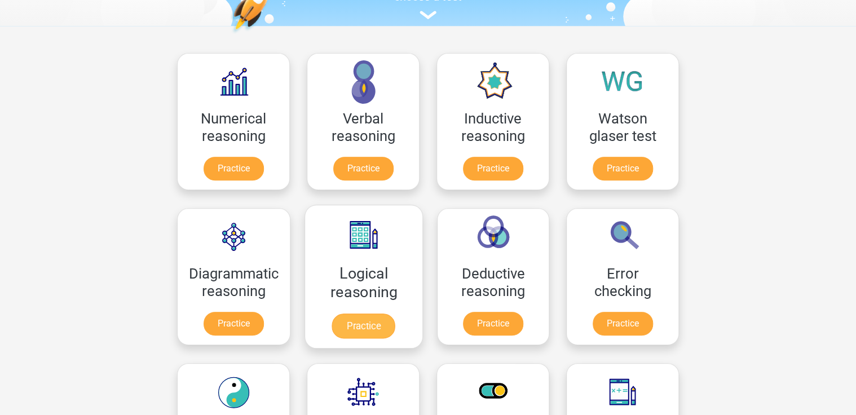
scroll to position [90, 0]
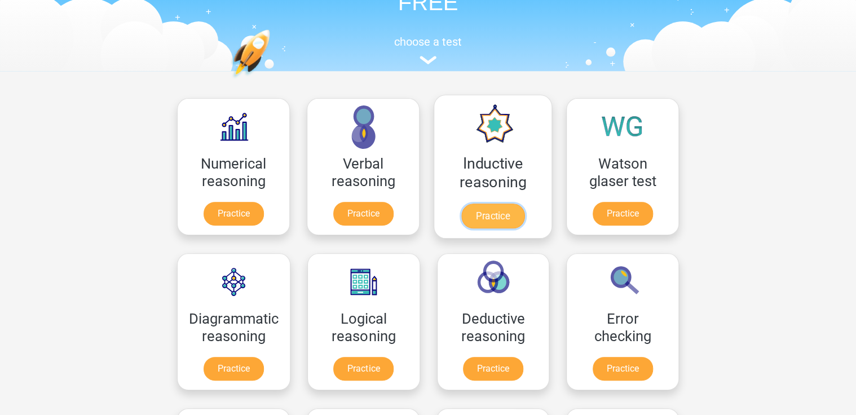
click at [501, 204] on link "Practice" at bounding box center [492, 216] width 63 height 25
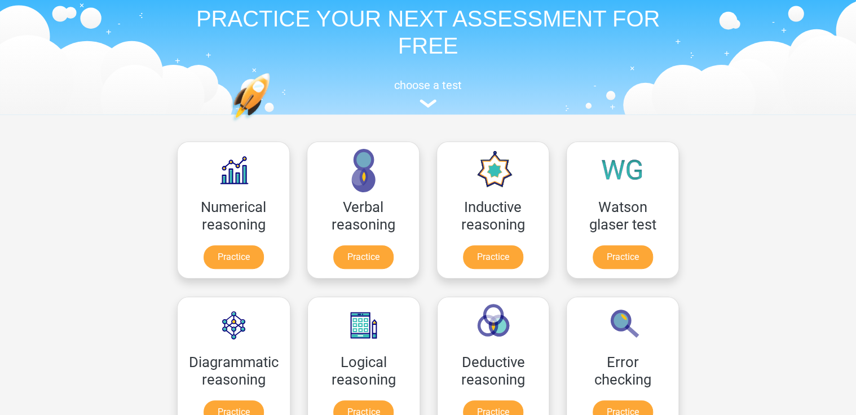
scroll to position [0, 0]
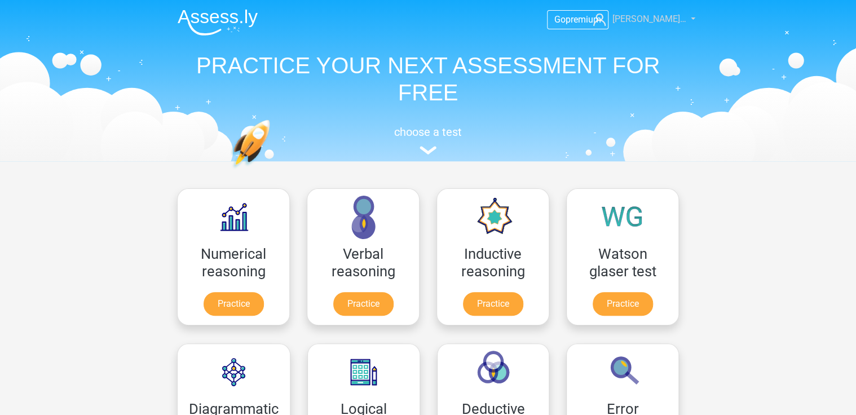
click at [663, 17] on span "[PERSON_NAME]…" at bounding box center [650, 19] width 74 height 11
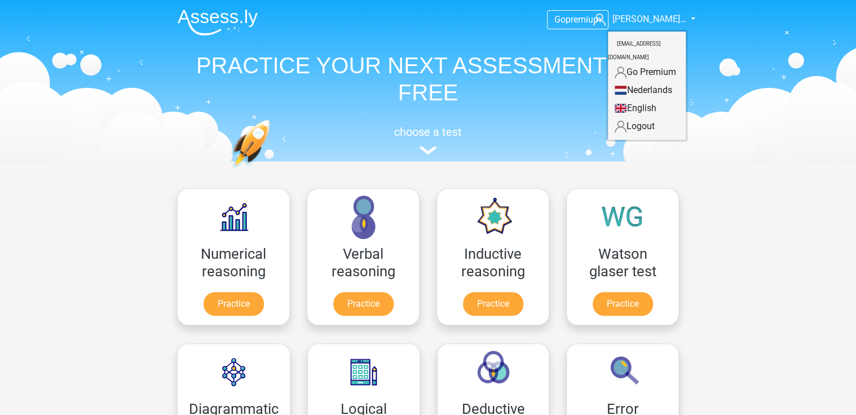
click at [693, 15] on div "Go premium Micke Söderlu… micke_soderlund@hotmail.com" at bounding box center [428, 79] width 536 height 155
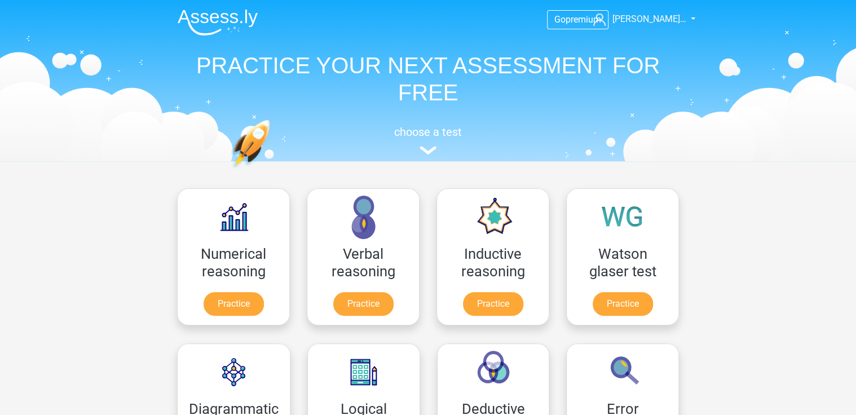
click at [693, 16] on div "Go premium Micke Söderlu… micke_soderlund@hotmail.com" at bounding box center [428, 79] width 536 height 155
click at [688, 19] on link "[PERSON_NAME]…" at bounding box center [638, 19] width 99 height 14
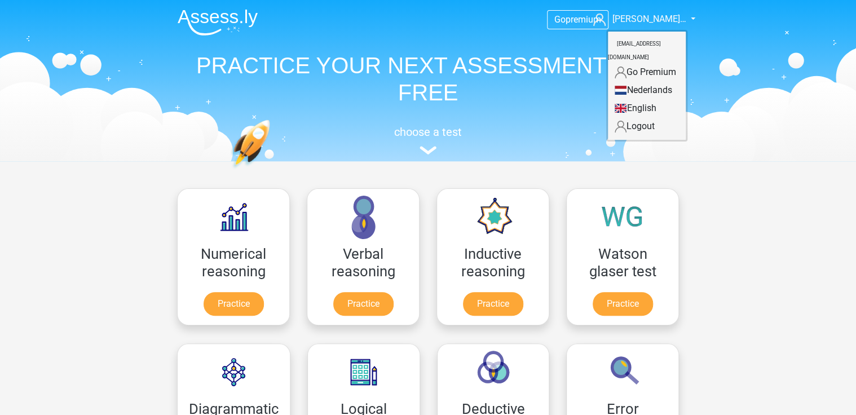
click at [402, 120] on div "choose a test" at bounding box center [428, 138] width 519 height 37
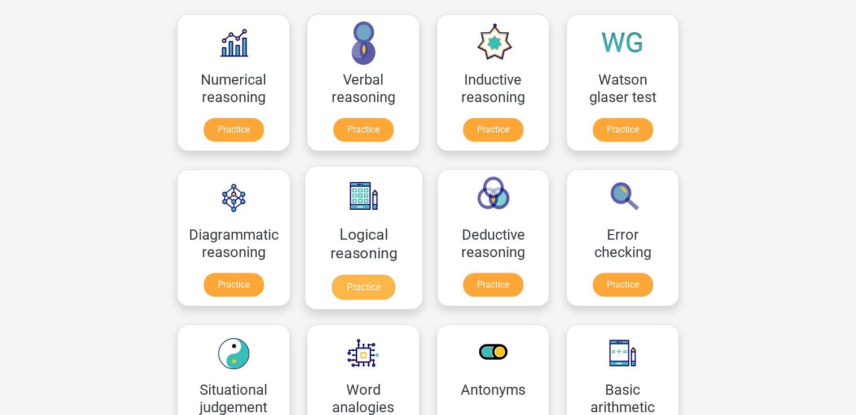
scroll to position [180, 0]
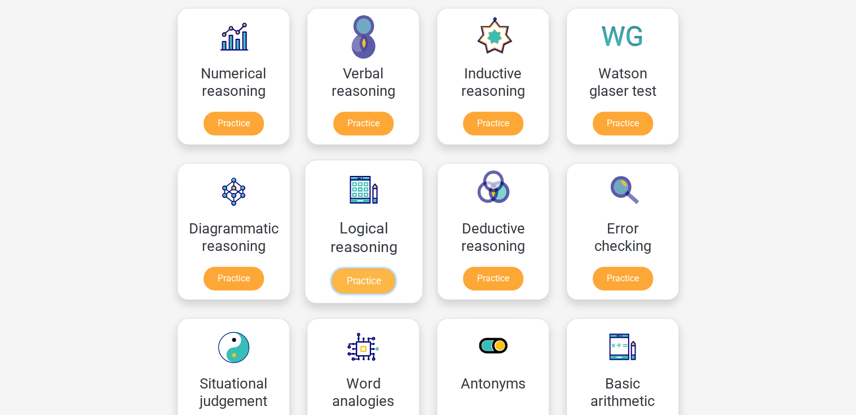
click at [368, 285] on link "Practice" at bounding box center [363, 280] width 63 height 25
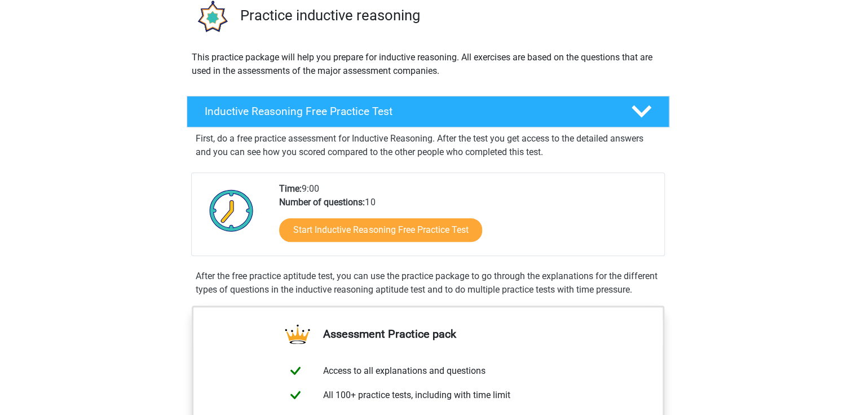
scroll to position [45, 0]
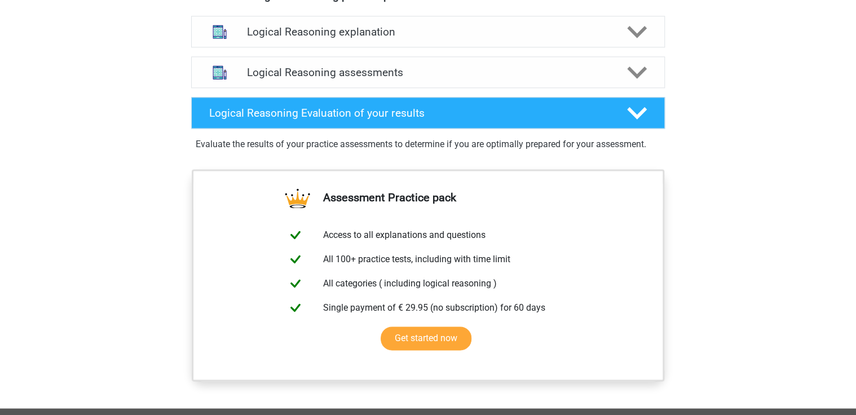
scroll to position [677, 0]
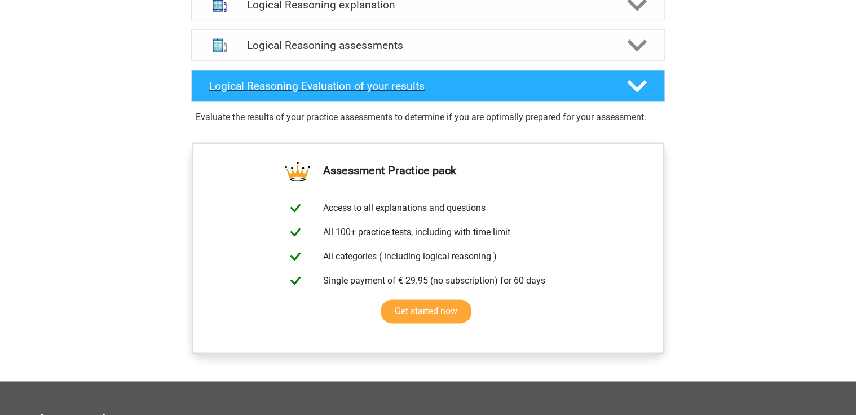
click at [633, 92] on polygon at bounding box center [637, 86] width 20 height 12
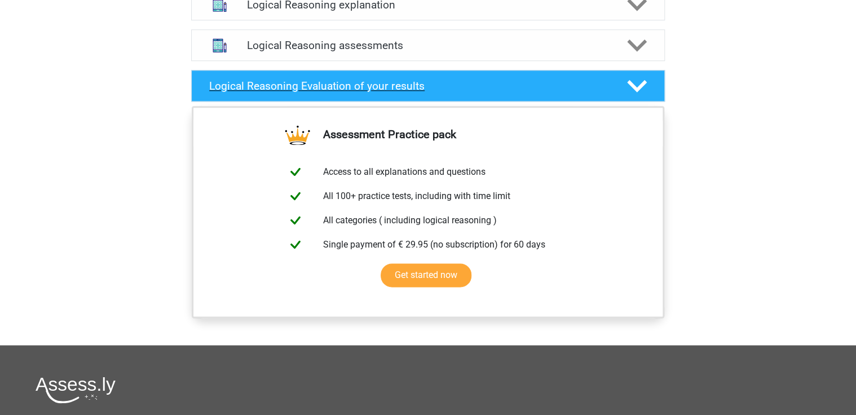
click at [633, 92] on polygon at bounding box center [637, 86] width 20 height 12
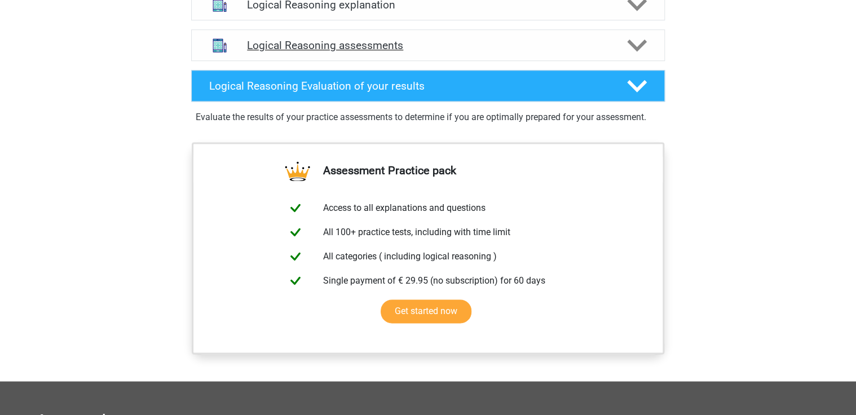
click at [635, 55] on icon at bounding box center [637, 46] width 20 height 20
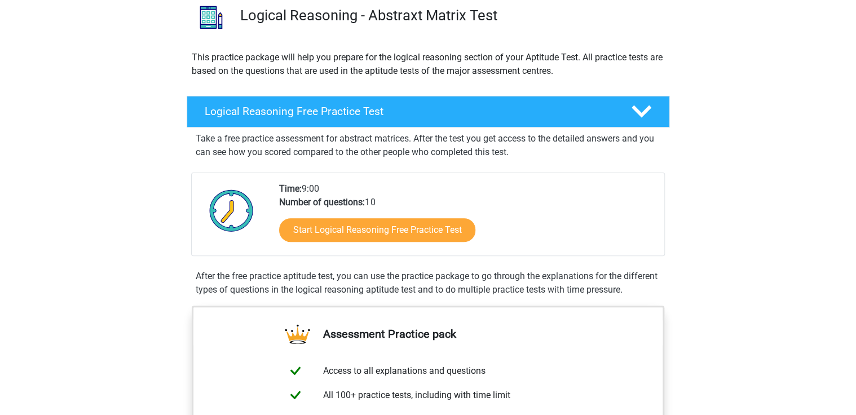
scroll to position [0, 0]
